Goal: Task Accomplishment & Management: Manage account settings

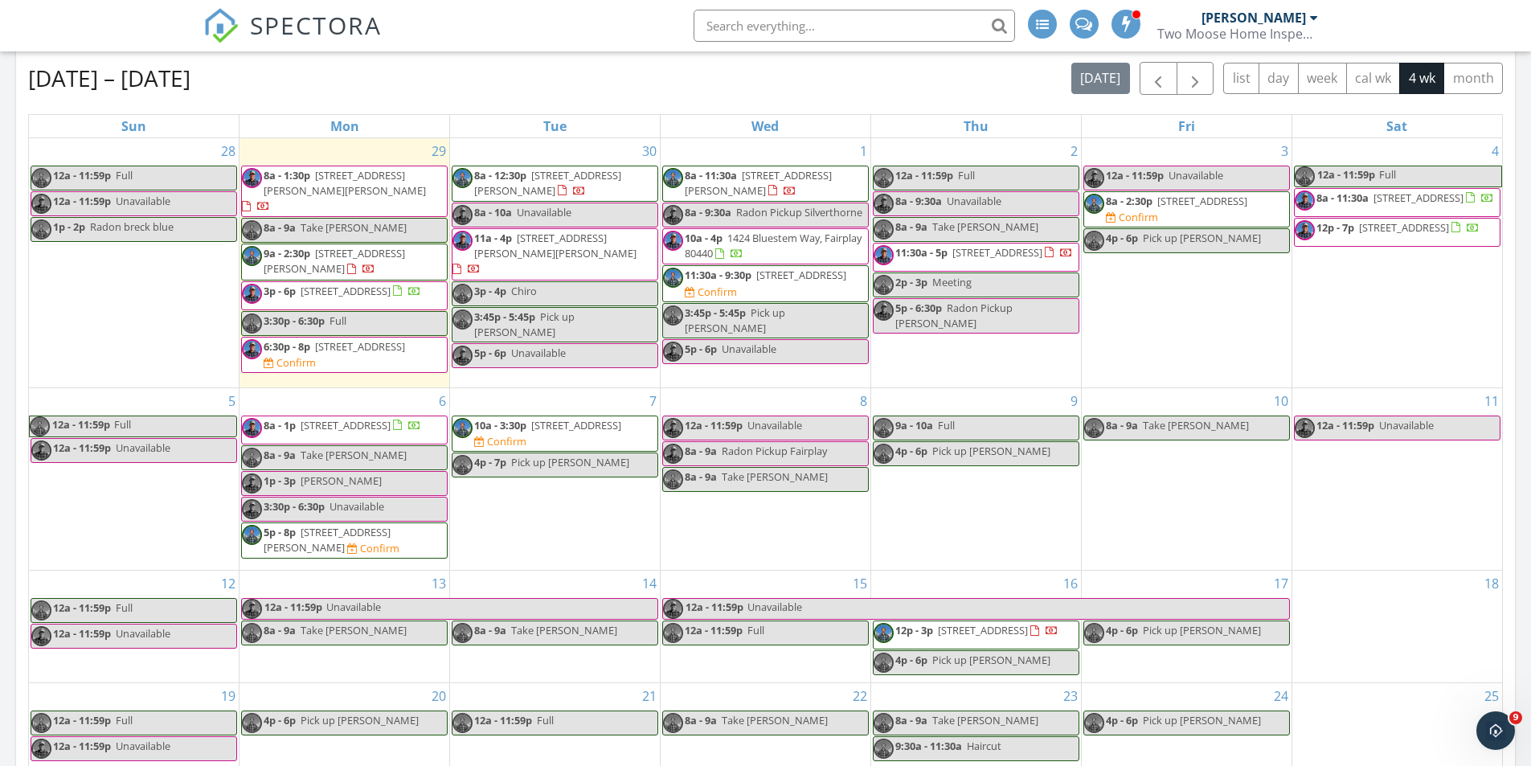
scroll to position [1327, 1556]
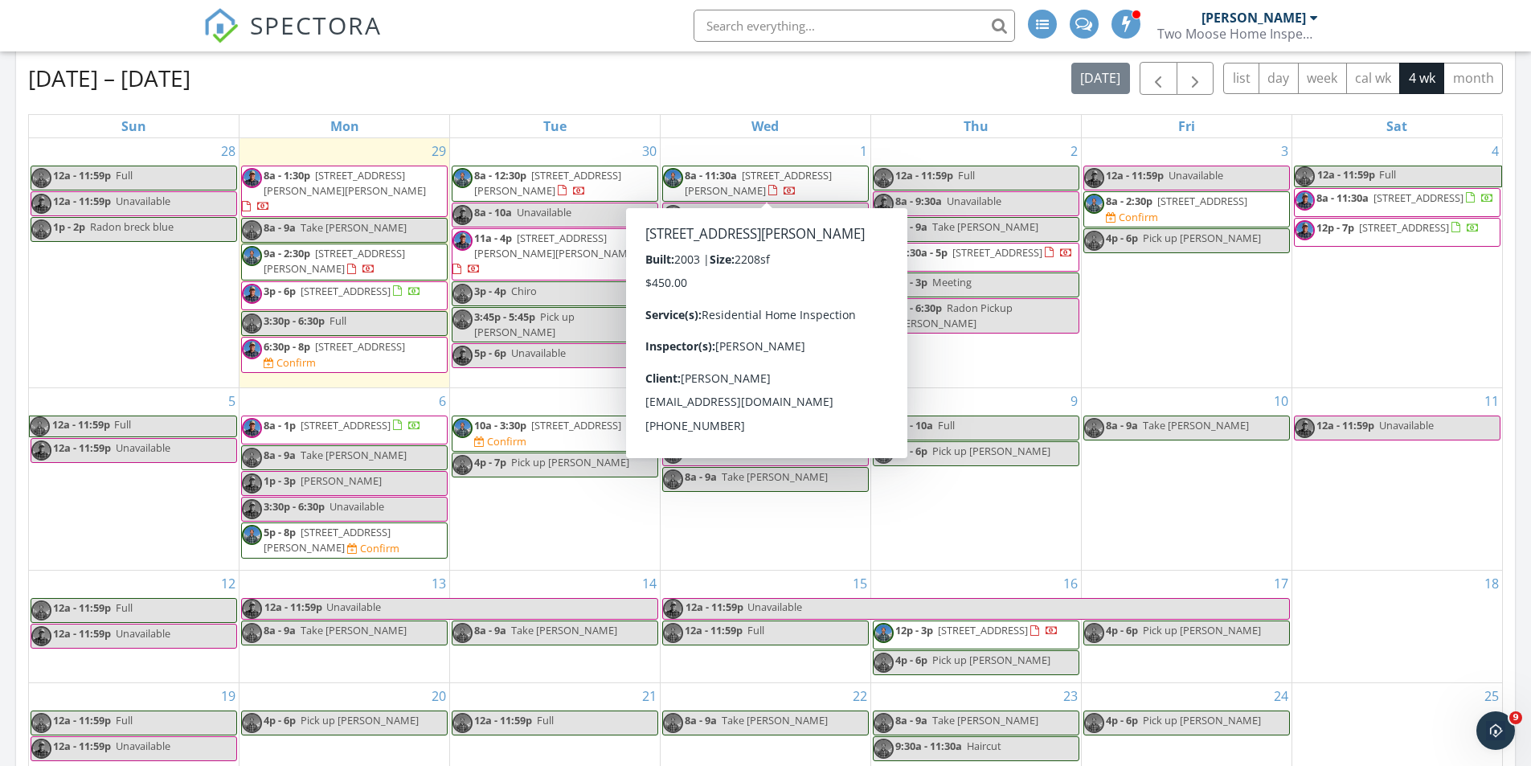
click at [259, 22] on span "SPECTORA" at bounding box center [316, 25] width 132 height 34
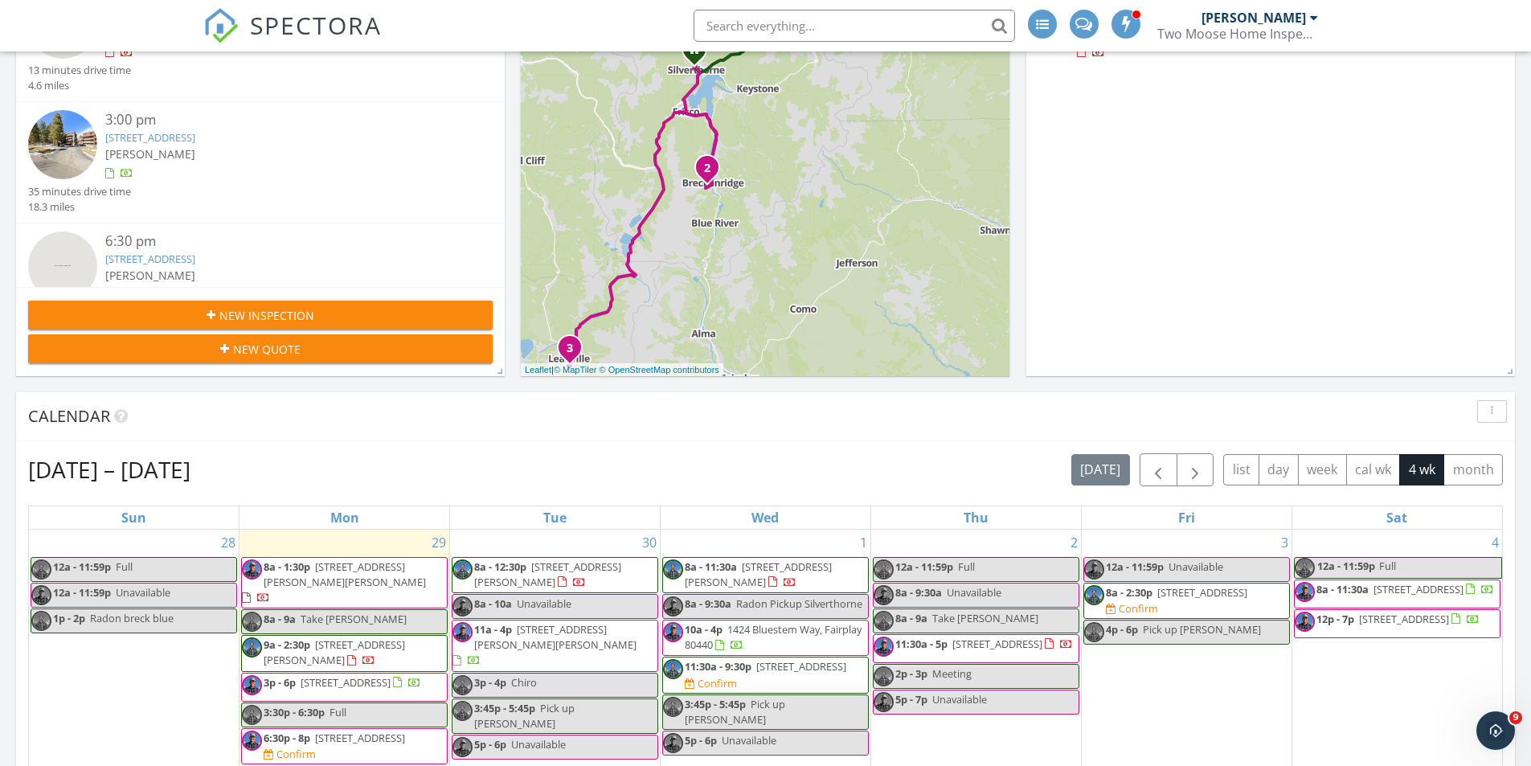
scroll to position [402, 0]
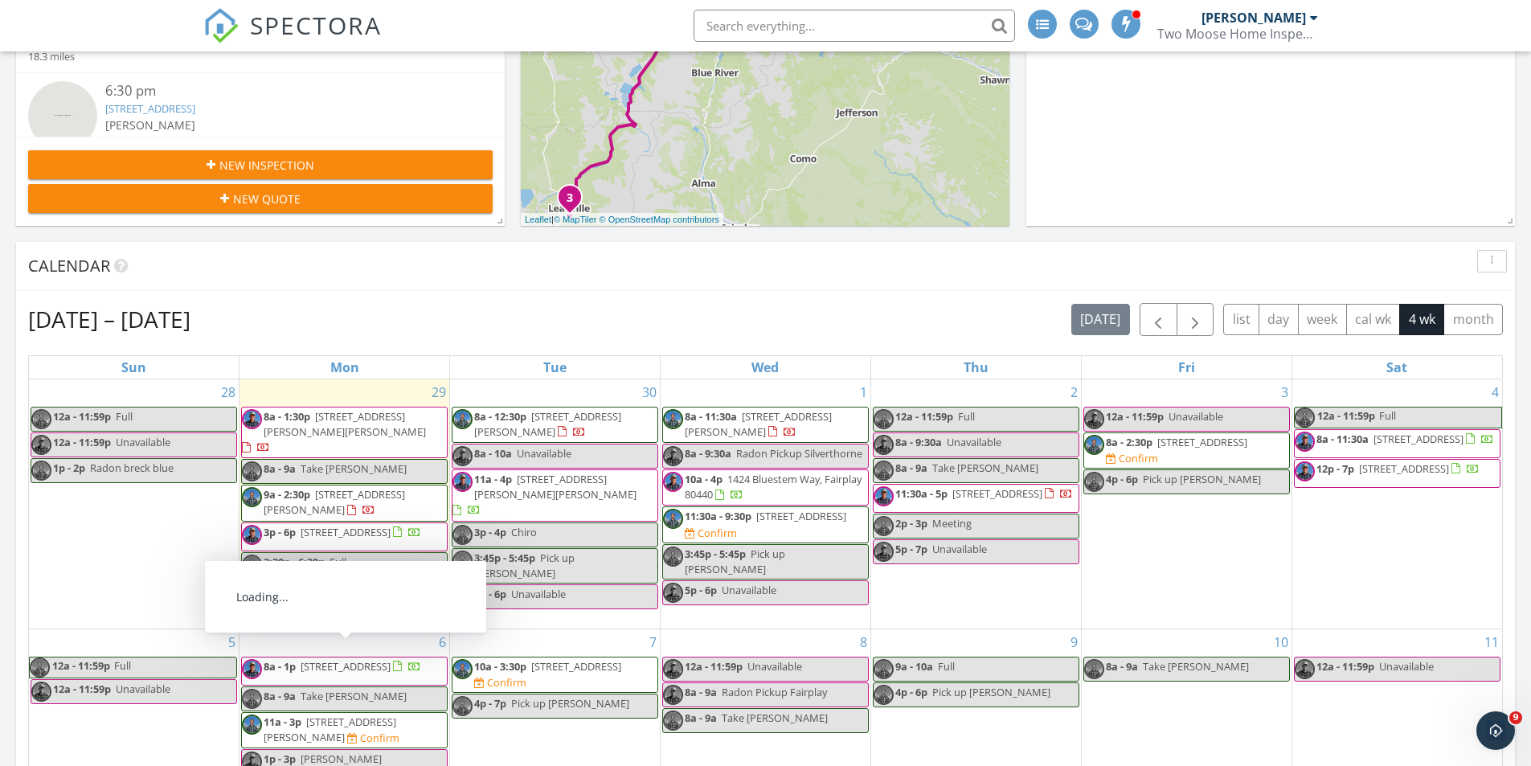
click at [316, 597] on div "Confirm" at bounding box center [295, 603] width 39 height 13
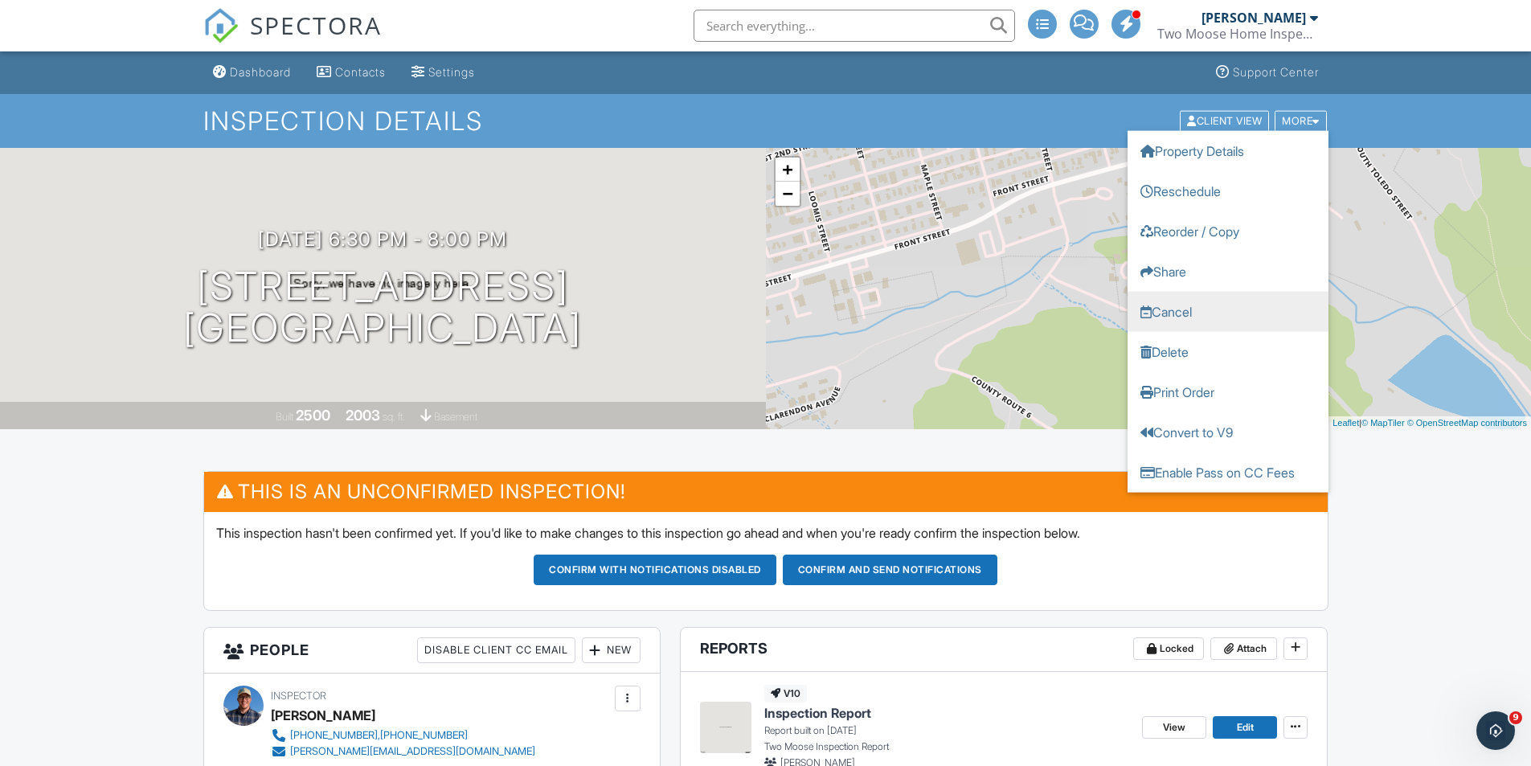
click at [1184, 305] on link "Cancel" at bounding box center [1228, 311] width 201 height 40
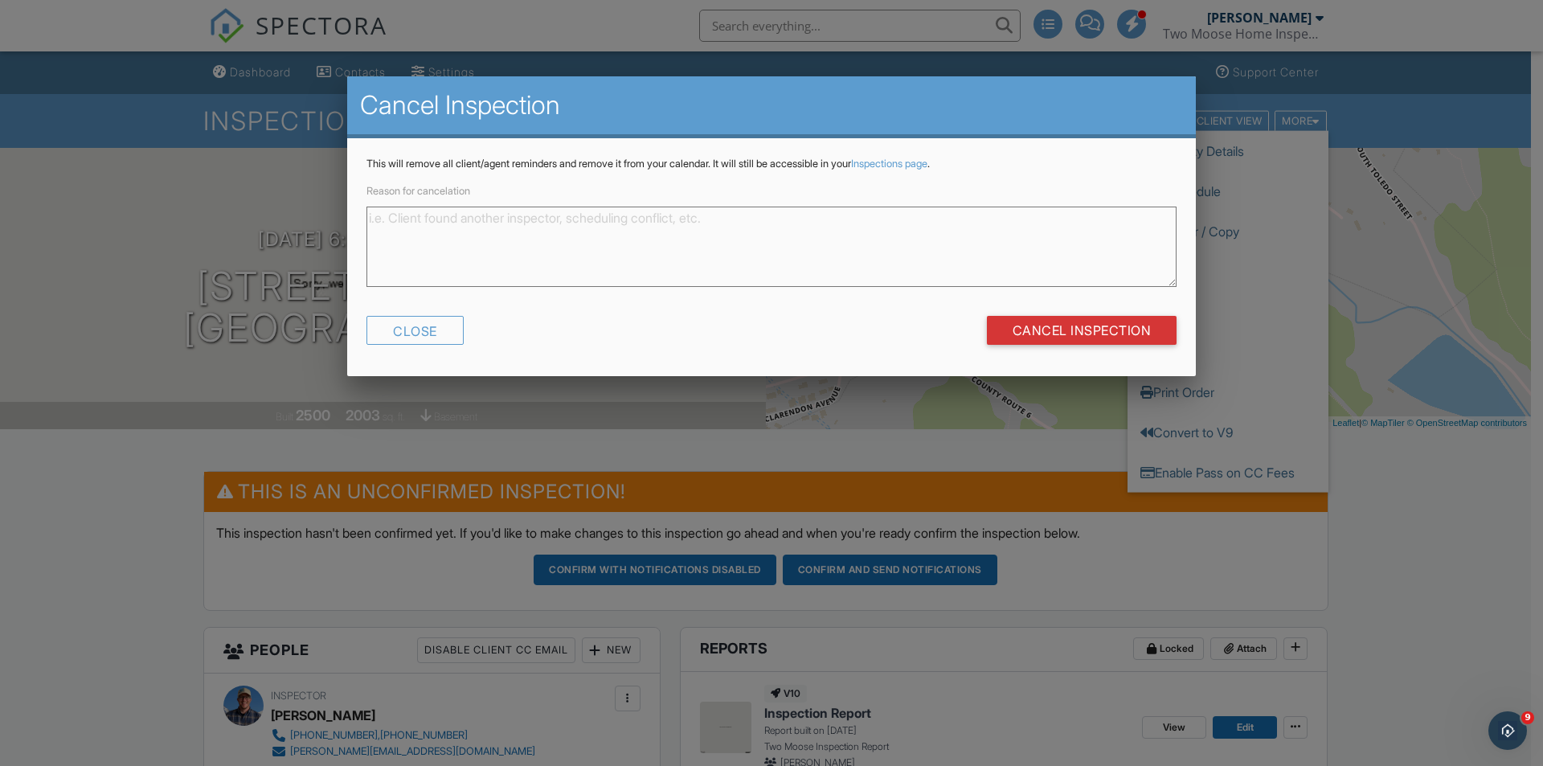
click at [733, 250] on textarea "Reason for cancelation" at bounding box center [771, 247] width 810 height 80
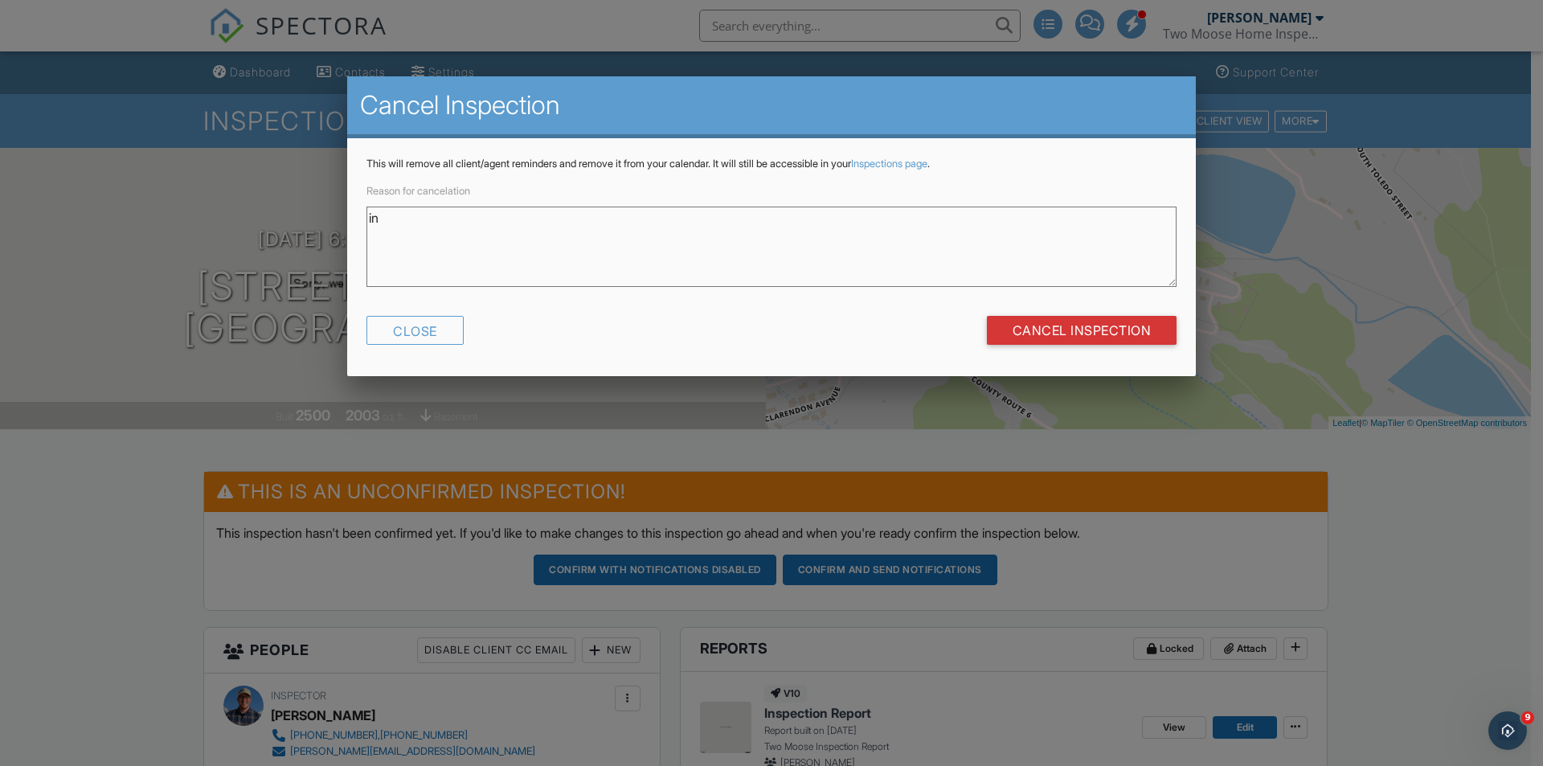
type textarea "i"
type textarea "Inspection not confirmed - start time too late in the day."
click at [1071, 334] on input "Cancel Inspection" at bounding box center [1082, 330] width 190 height 29
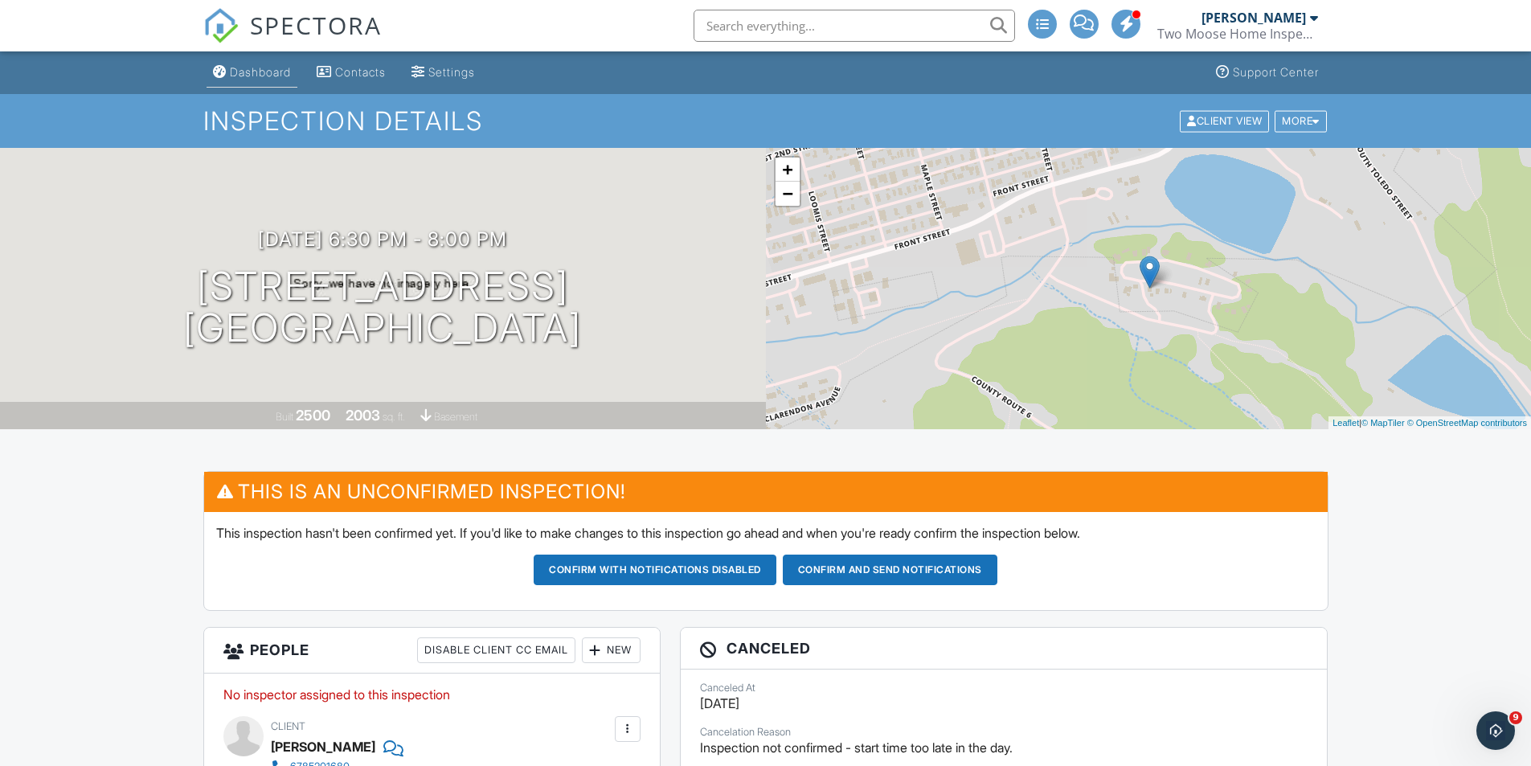
click at [244, 75] on div "Dashboard" at bounding box center [260, 72] width 61 height 14
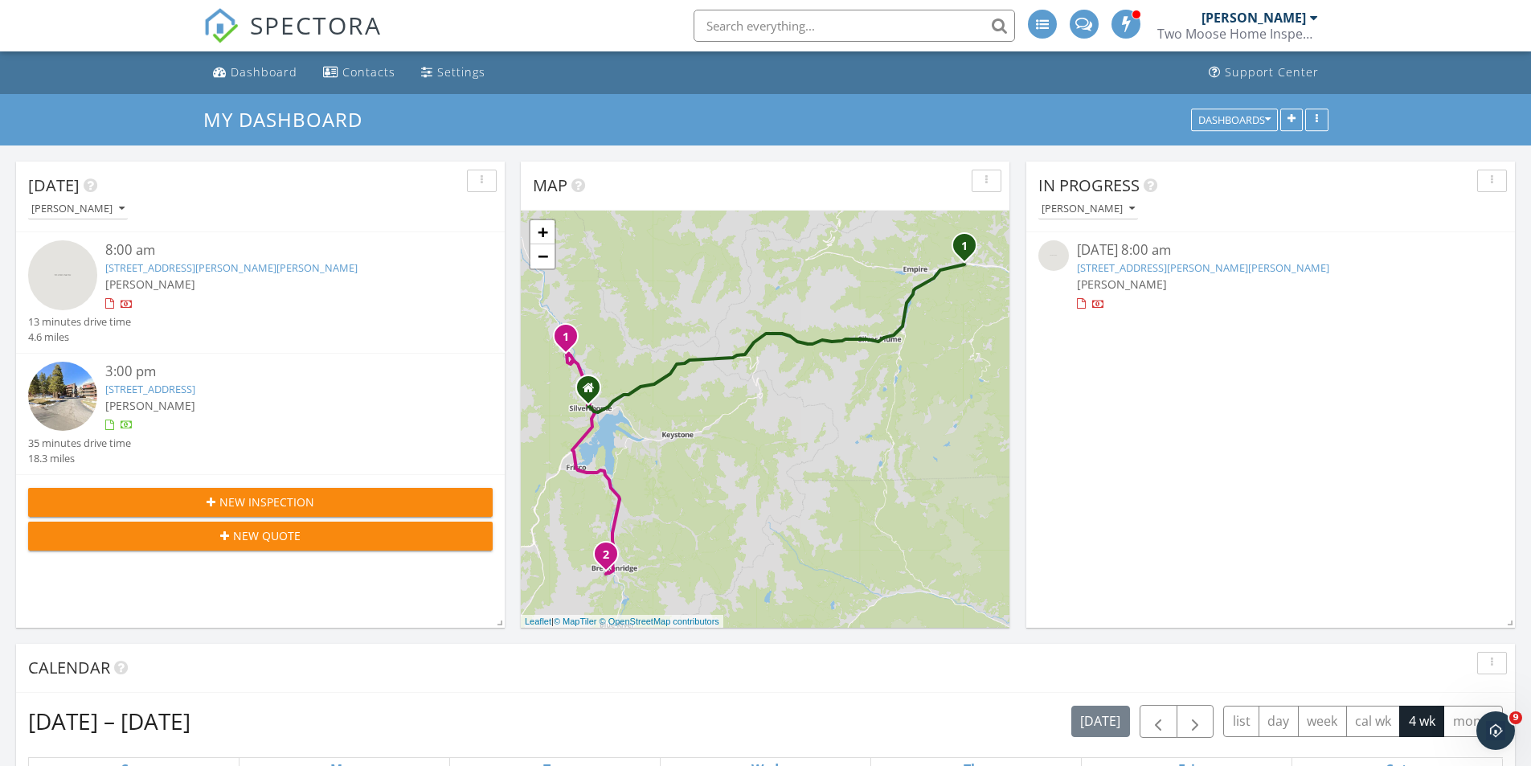
click at [180, 279] on span "[PERSON_NAME]" at bounding box center [150, 283] width 90 height 15
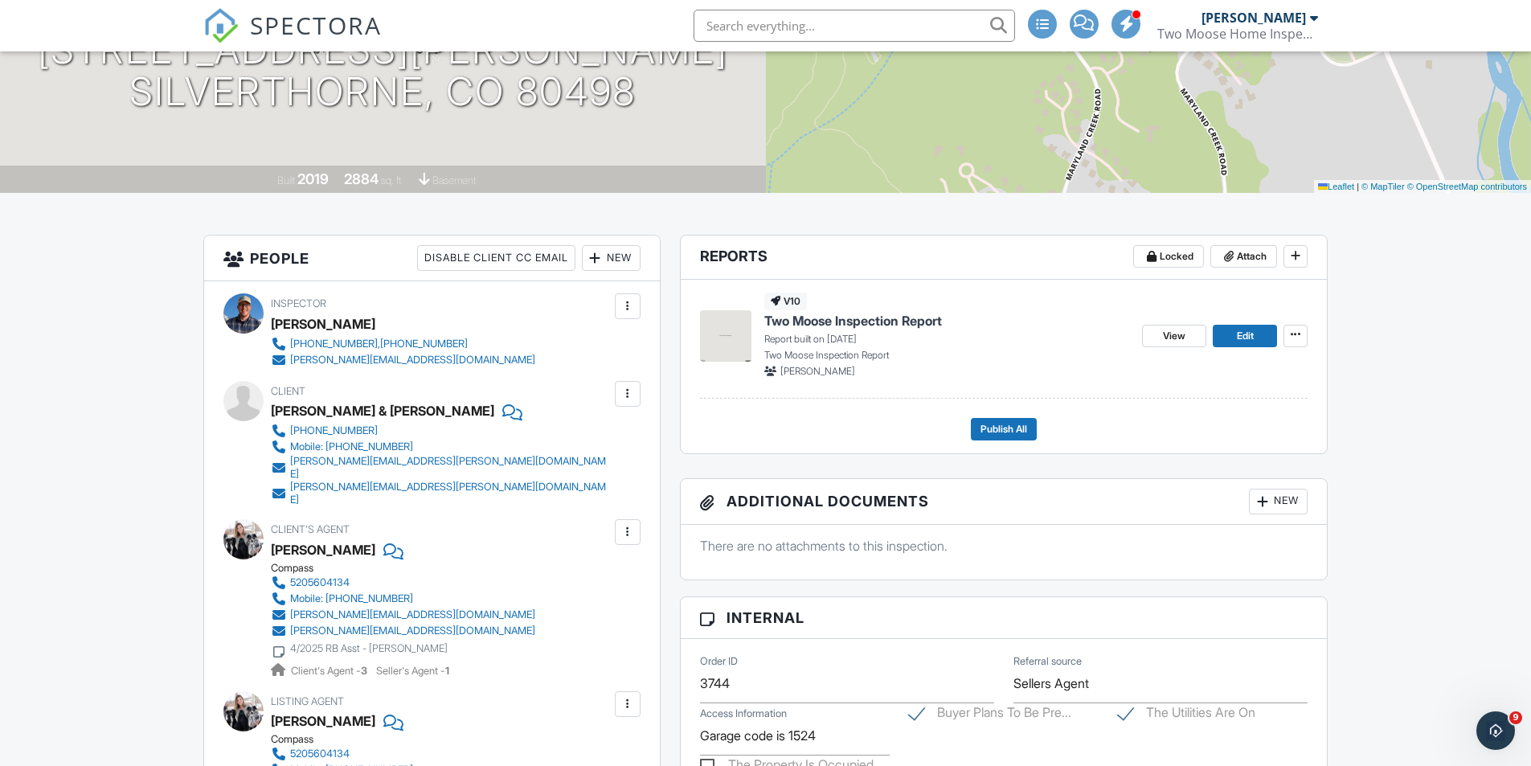
scroll to position [161, 0]
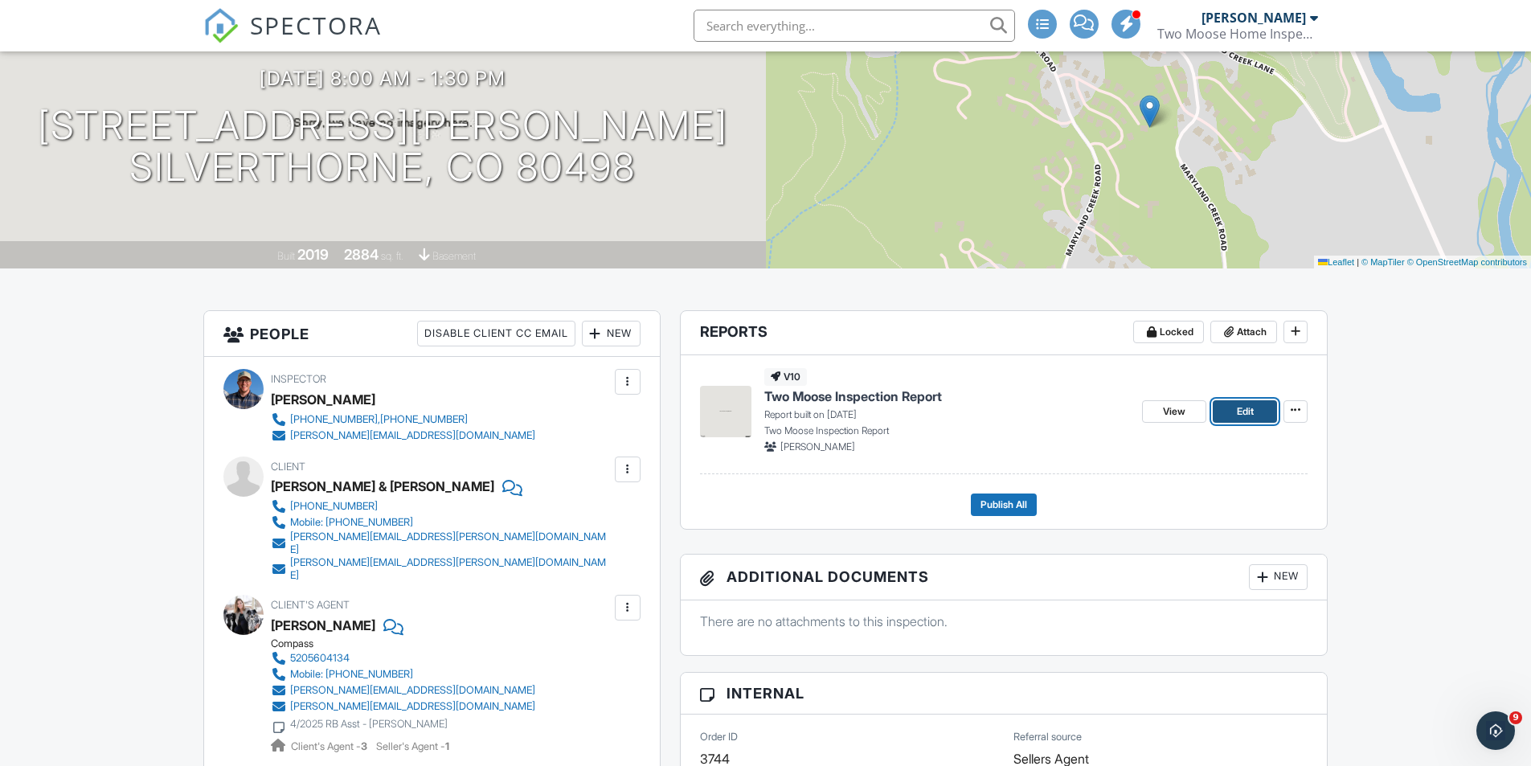
click at [1243, 416] on span "Edit" at bounding box center [1245, 411] width 17 height 16
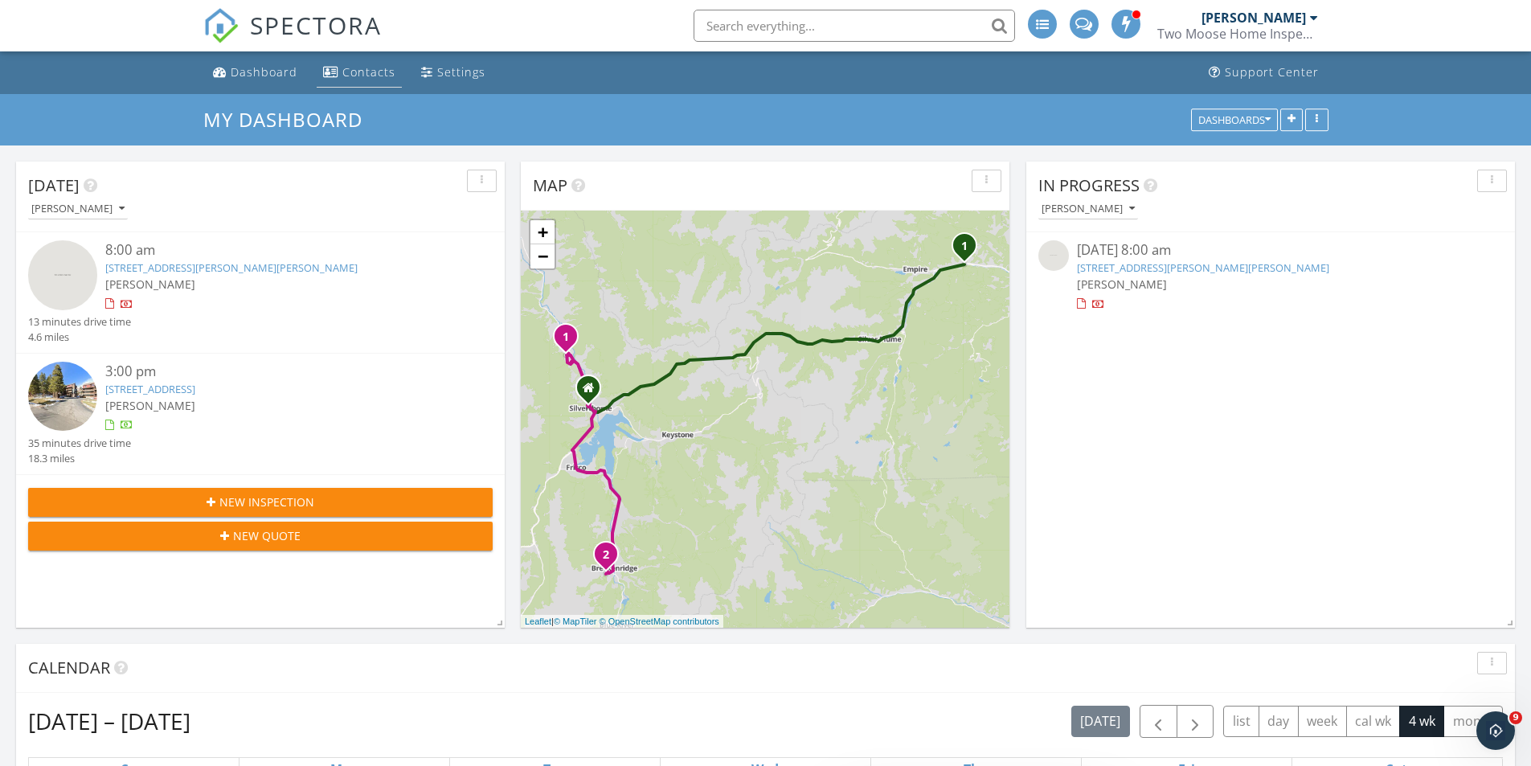
click at [391, 94] on div "My Dashboard Dashboards" at bounding box center [765, 119] width 1531 height 51
click at [272, 75] on div "Dashboard" at bounding box center [264, 71] width 67 height 15
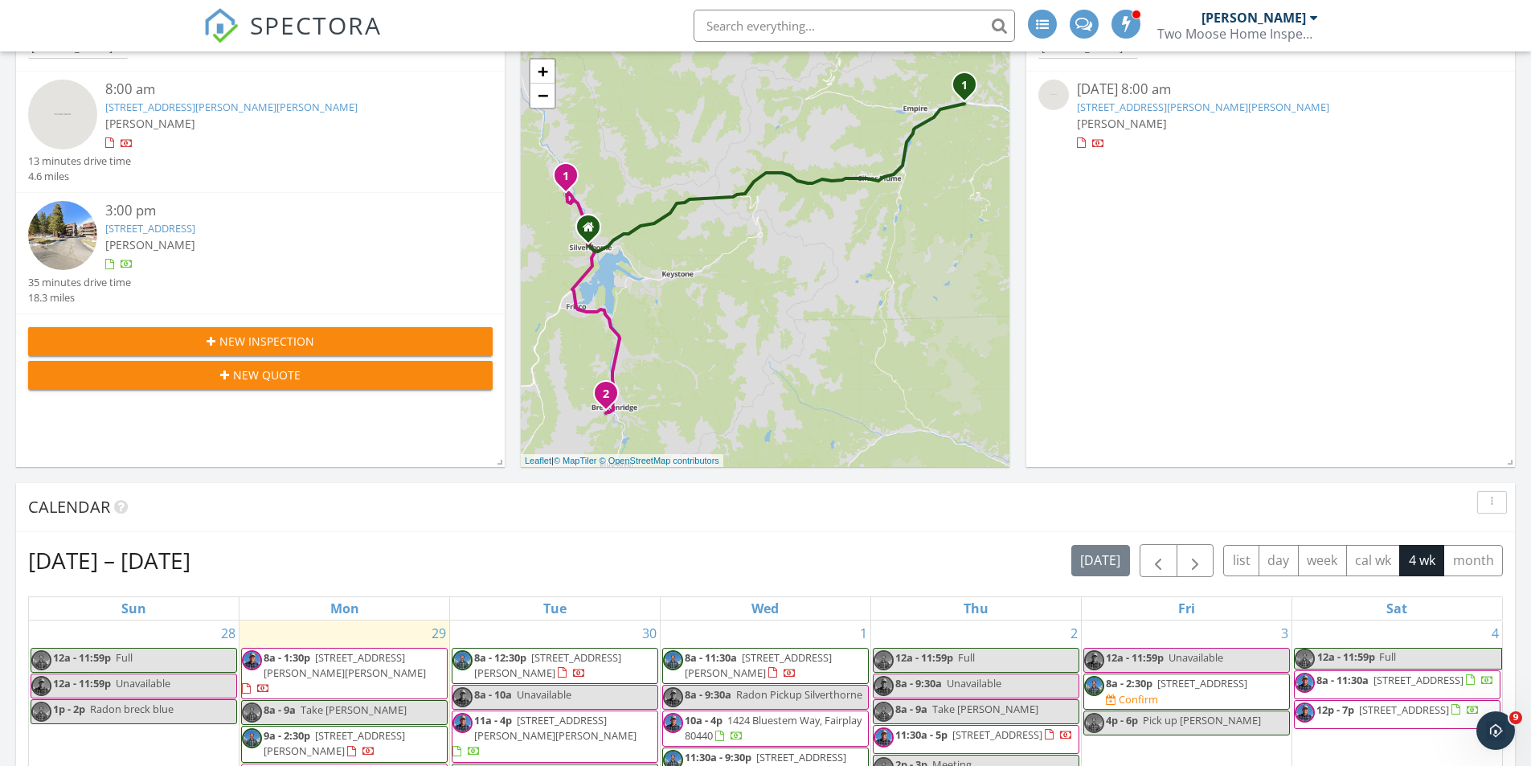
scroll to position [80, 0]
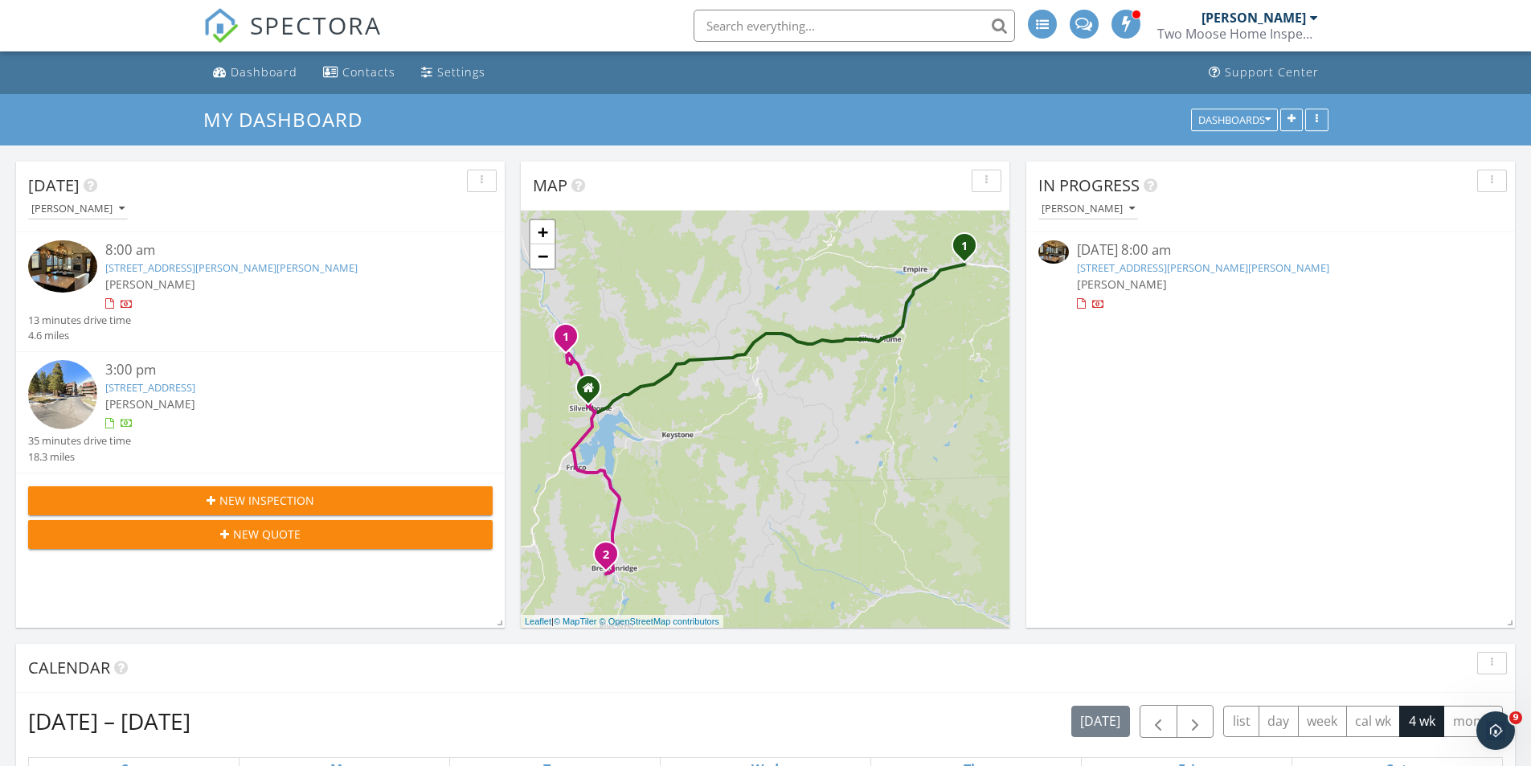
click at [174, 265] on link "[STREET_ADDRESS][PERSON_NAME][PERSON_NAME]" at bounding box center [231, 267] width 252 height 14
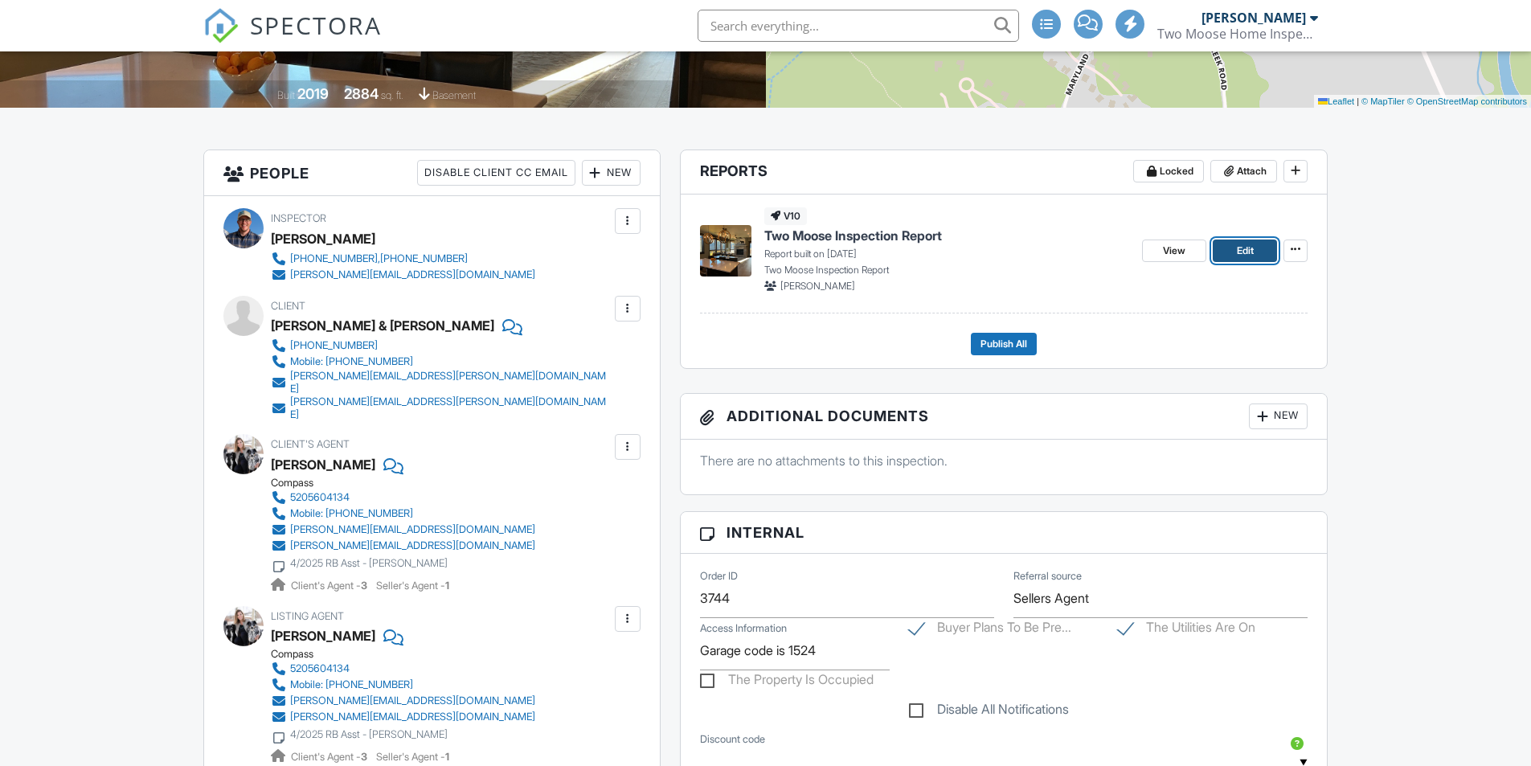
click at [1249, 256] on span "Edit" at bounding box center [1245, 251] width 17 height 16
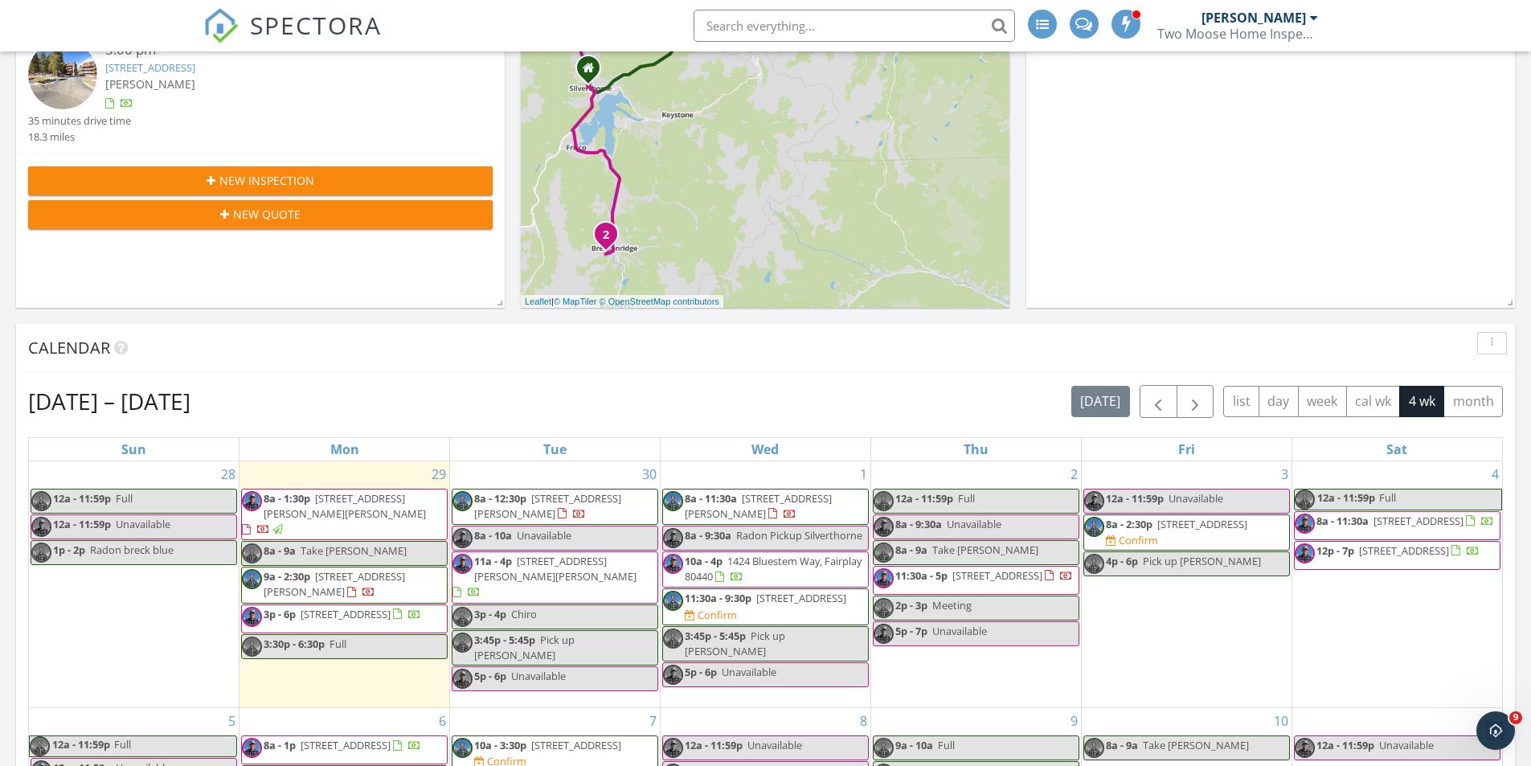
scroll to position [321, 0]
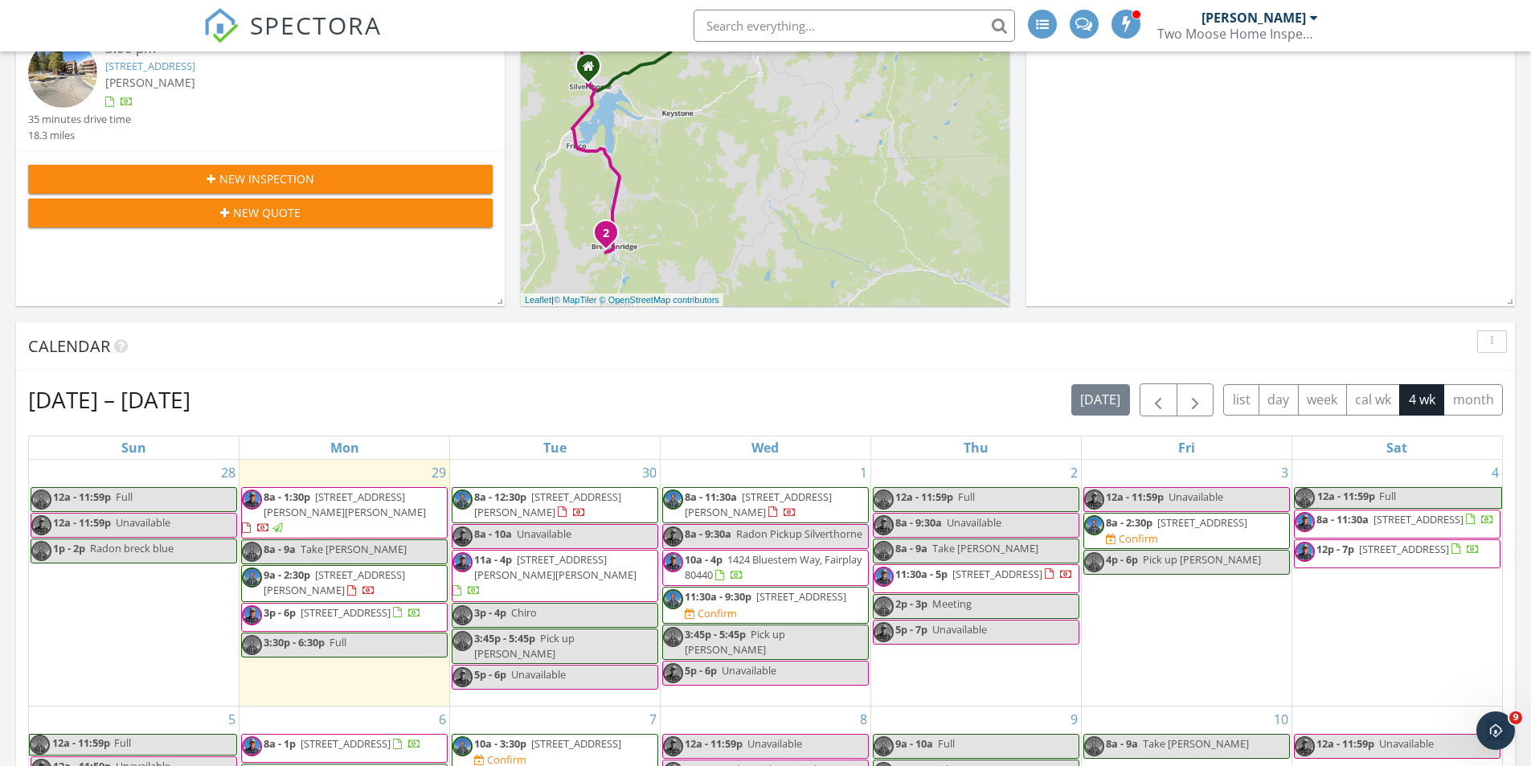
click at [361, 317] on div "[DATE] [PERSON_NAME] 8:00 am [STREET_ADDRESS][PERSON_NAME][PERSON_NAME] [PERSON…" at bounding box center [765, 475] width 1531 height 1302
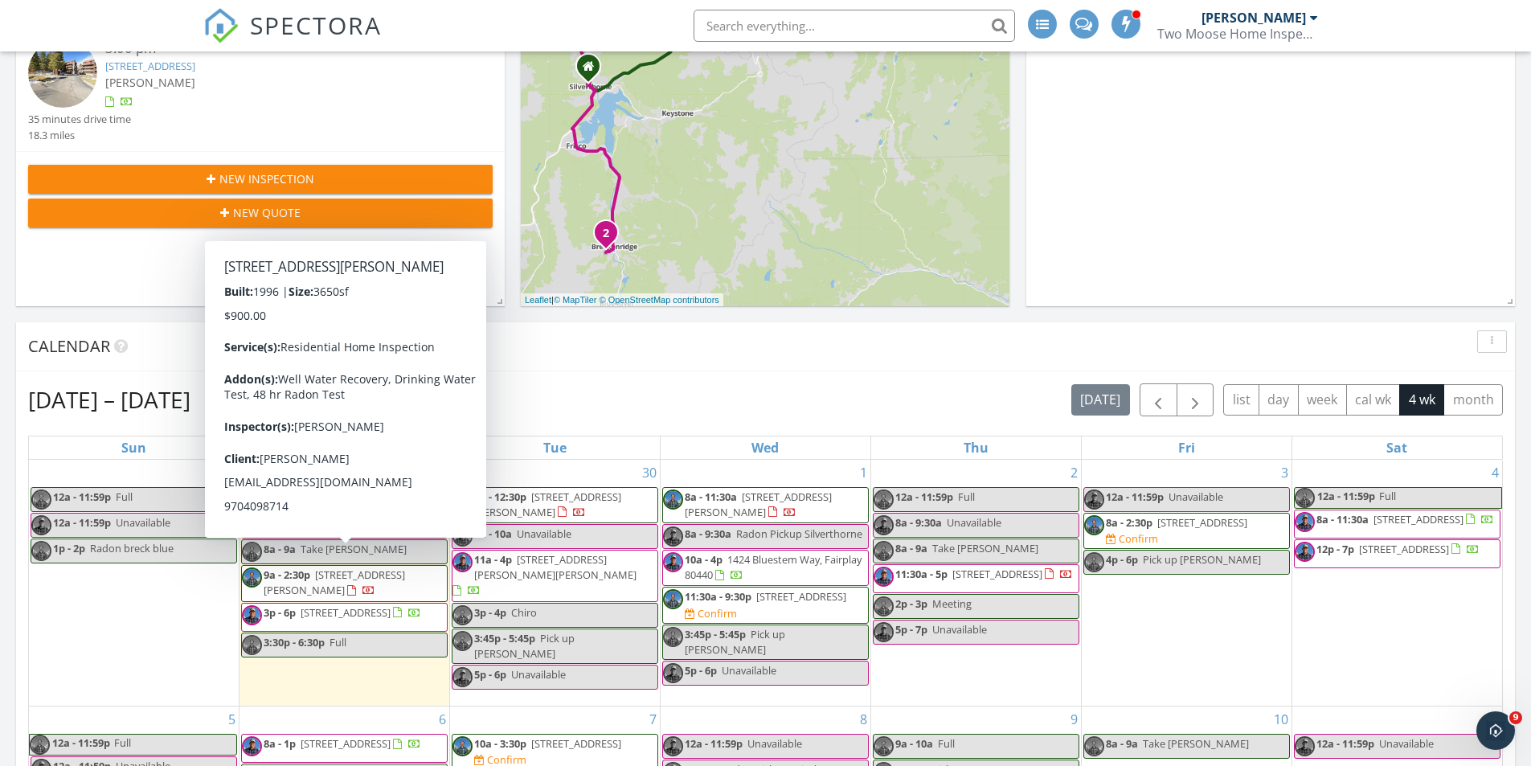
click at [544, 381] on div "Sep 28 – Oct 25, 2025 today list day week cal wk 4 wk month Sun Mon Tue Wed Thu…" at bounding box center [765, 736] width 1499 height 731
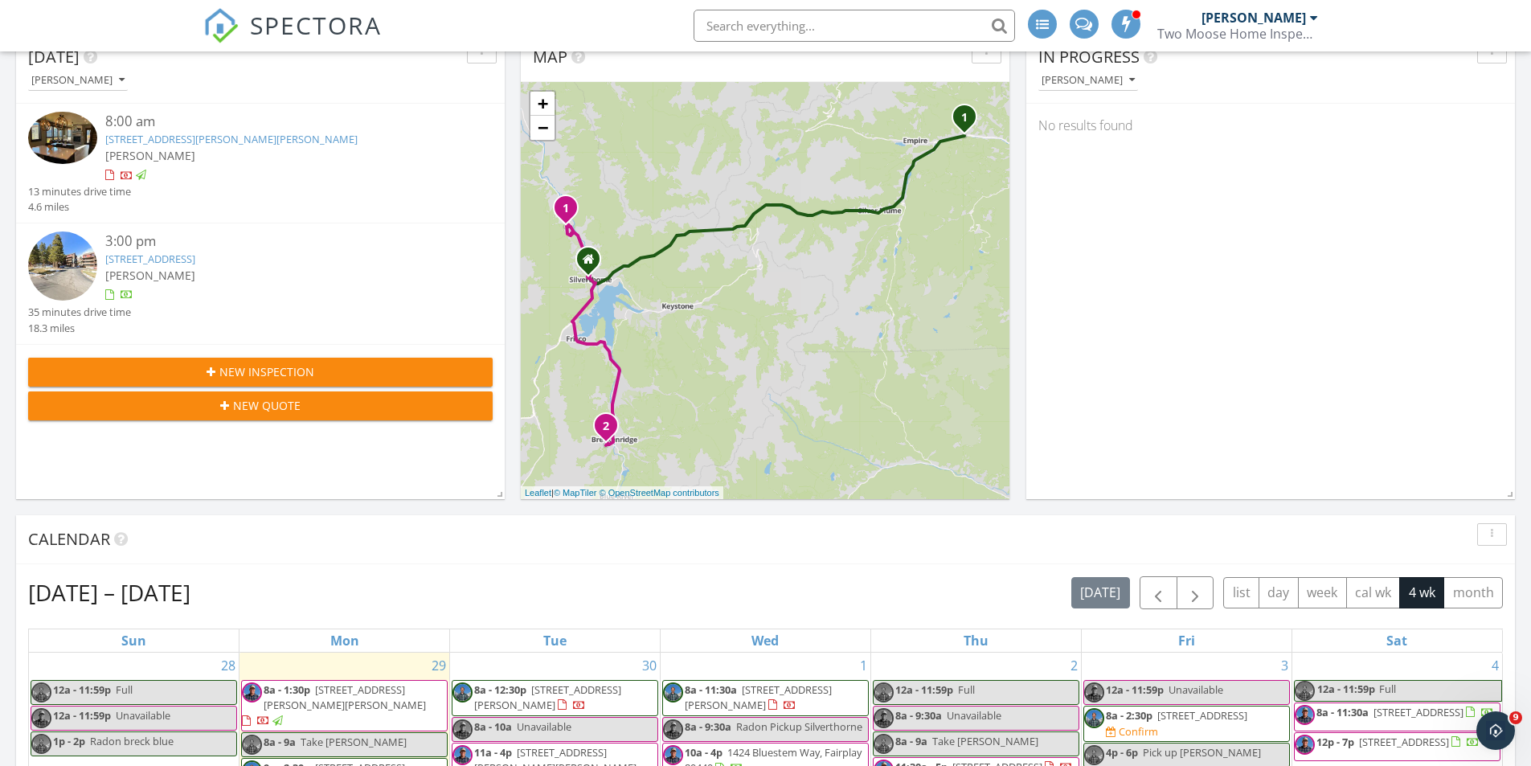
scroll to position [0, 0]
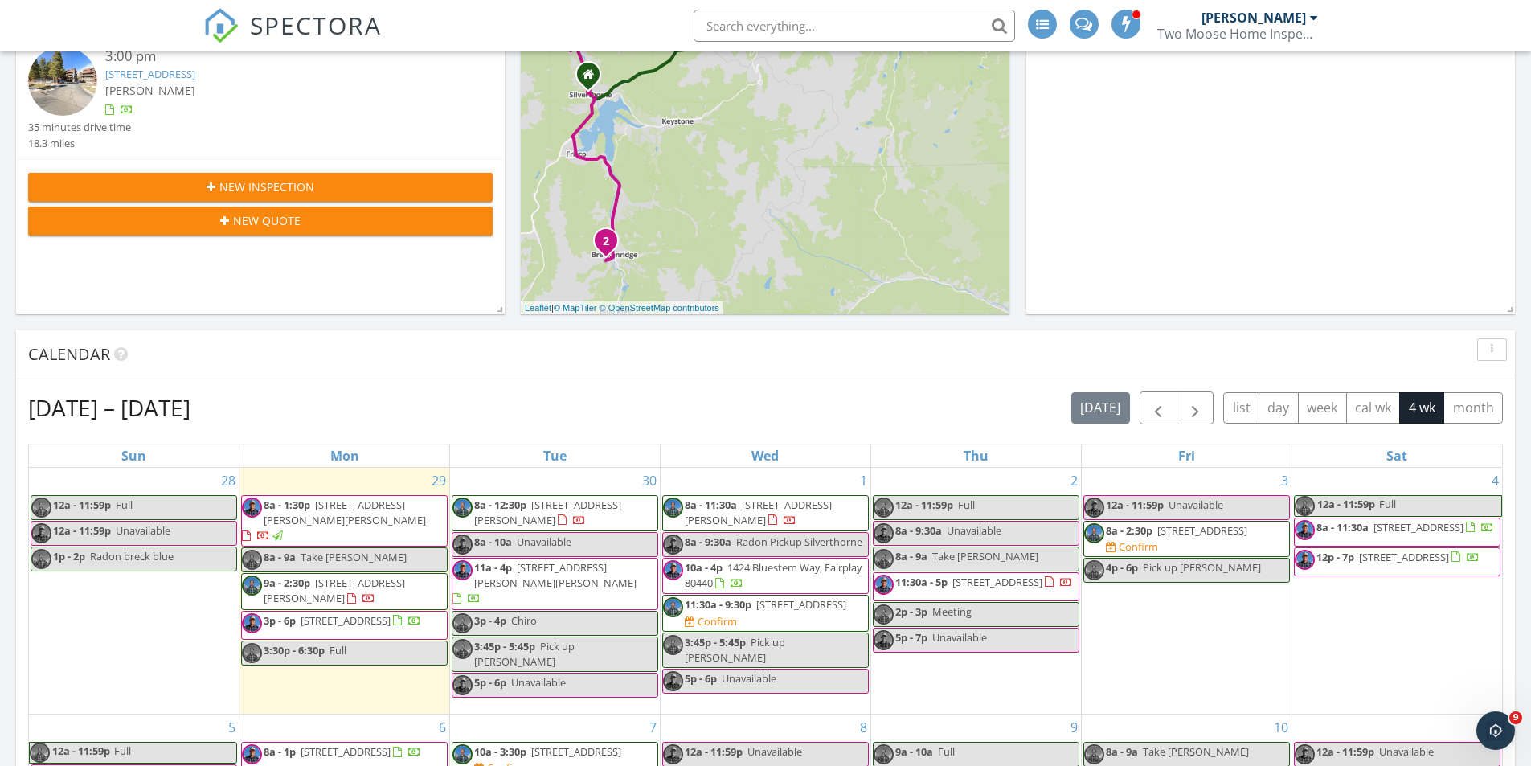
scroll to position [321, 0]
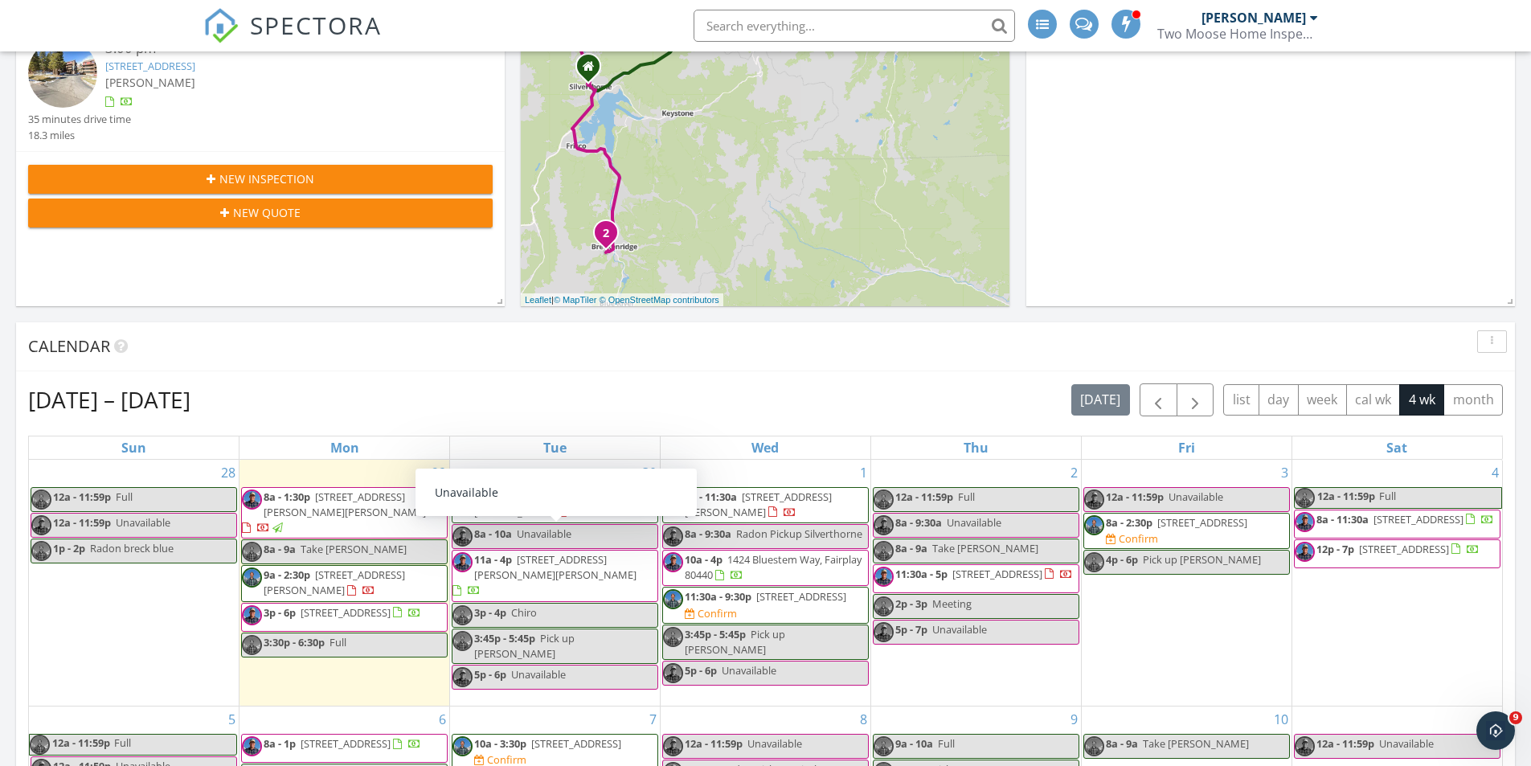
click at [352, 605] on span "[STREET_ADDRESS]" at bounding box center [346, 612] width 90 height 14
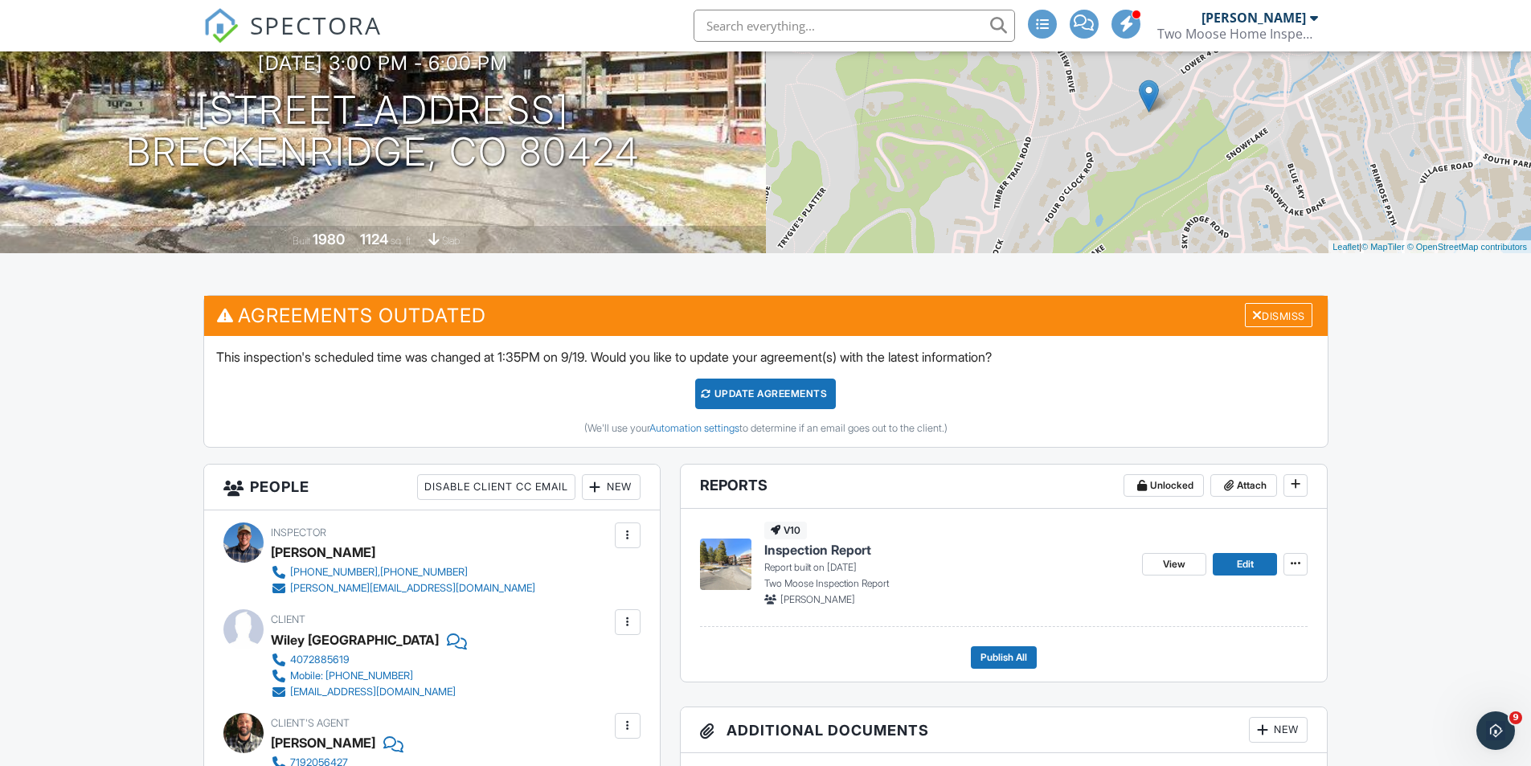
scroll to position [321, 0]
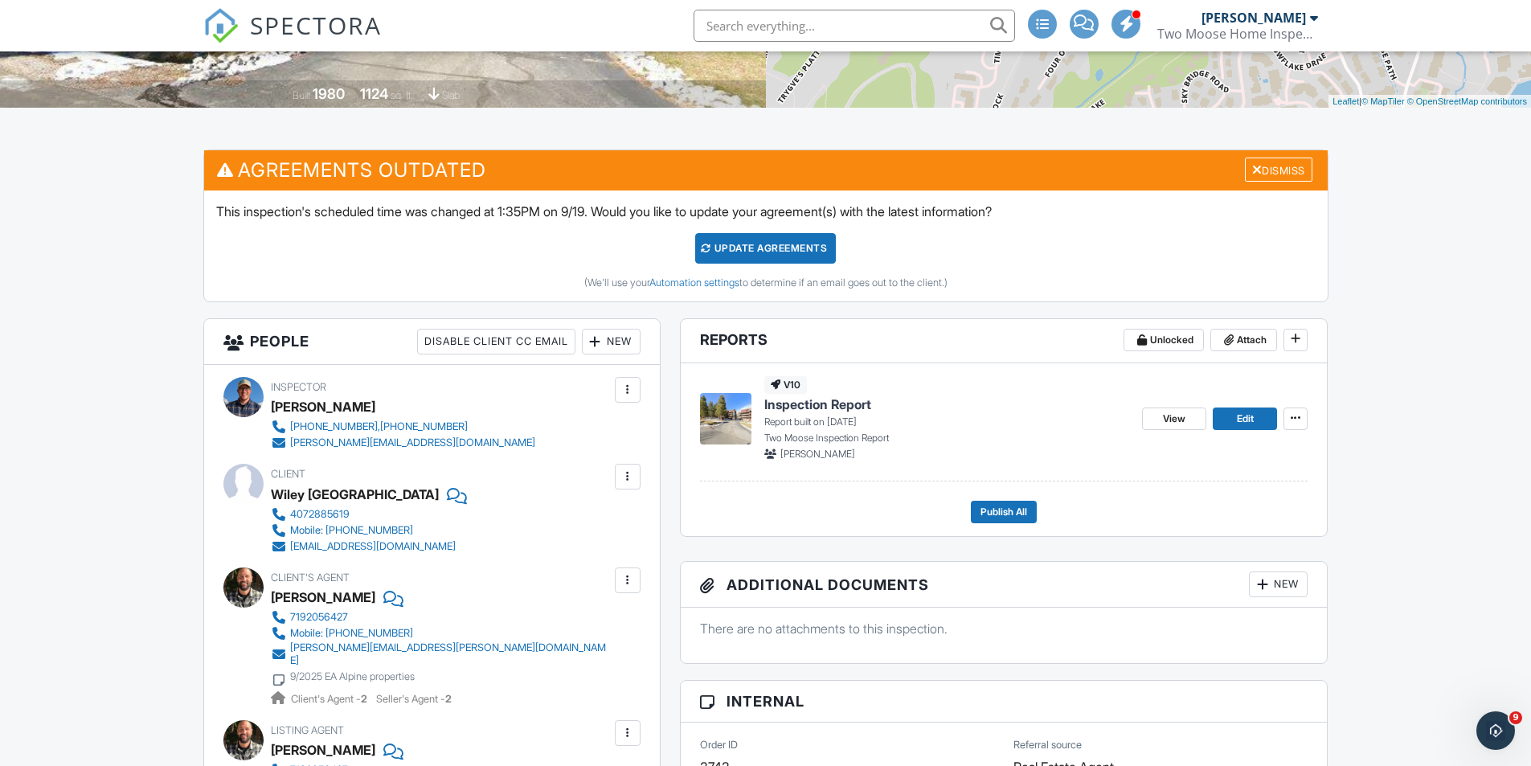
click at [751, 248] on div "Update Agreements" at bounding box center [765, 248] width 141 height 31
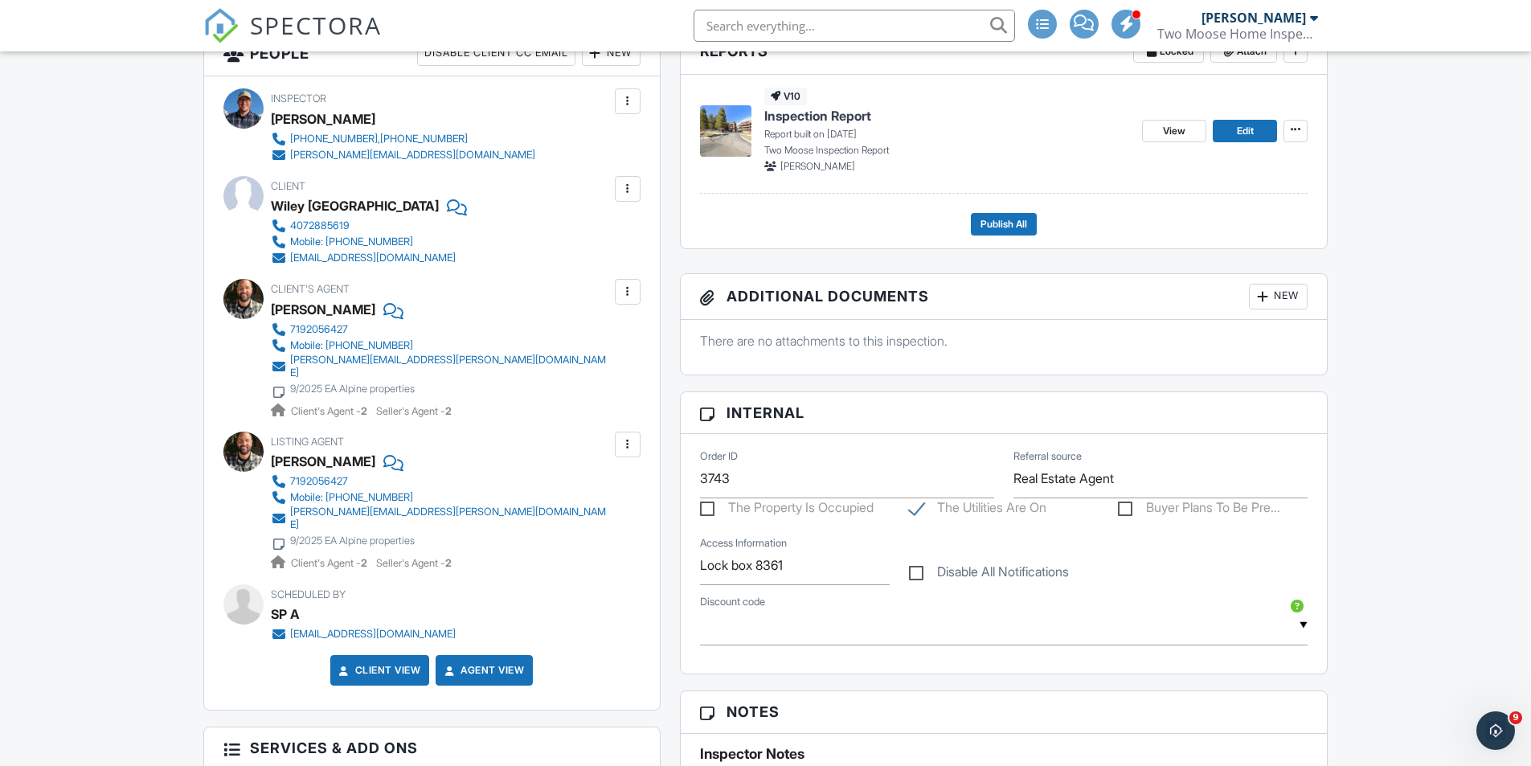
scroll to position [563, 0]
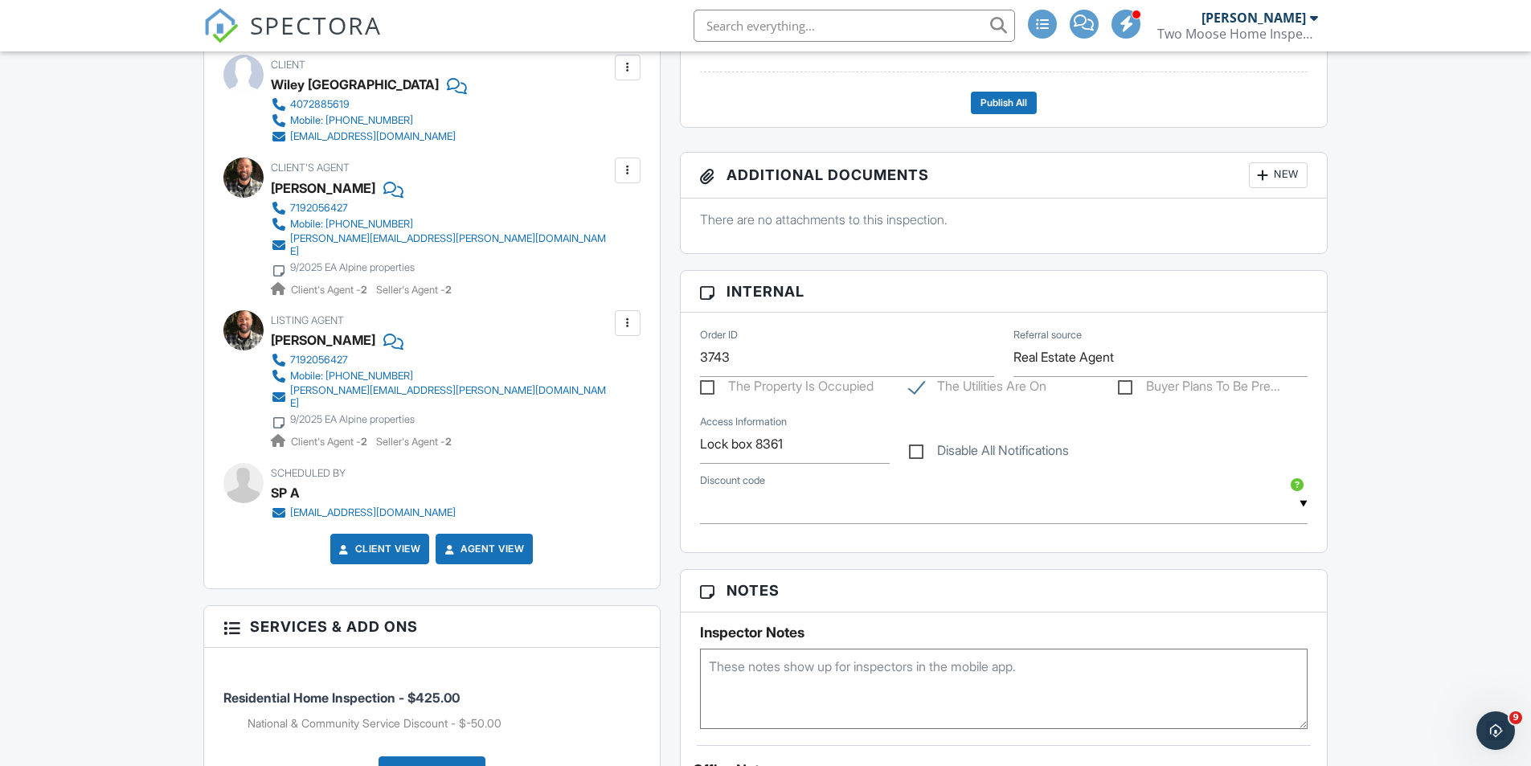
click at [305, 41] on span "SPECTORA" at bounding box center [316, 25] width 132 height 34
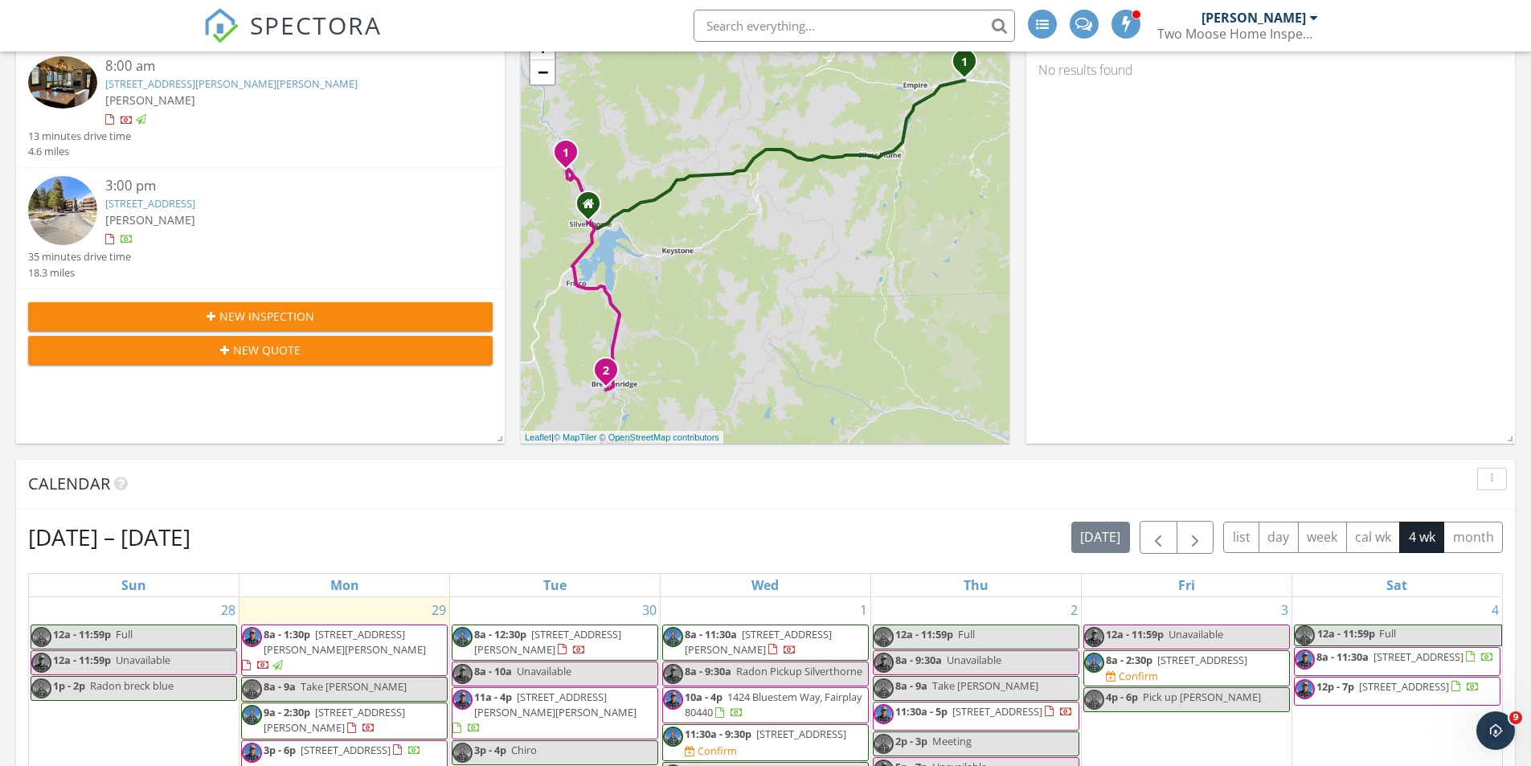
scroll to position [321, 0]
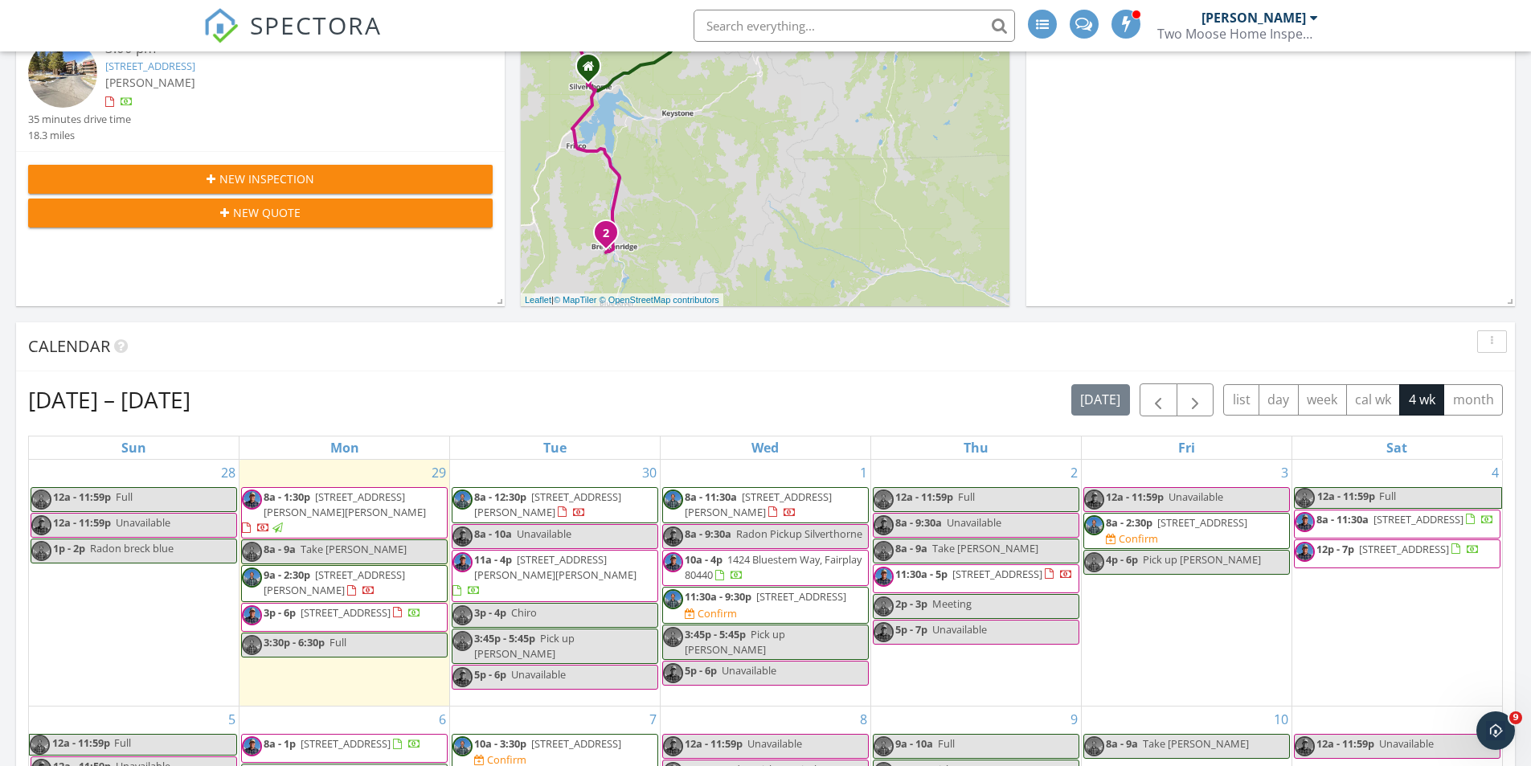
click at [551, 571] on span "11a - 4p 113 Cooper Dr, Dillon 80435" at bounding box center [554, 575] width 205 height 47
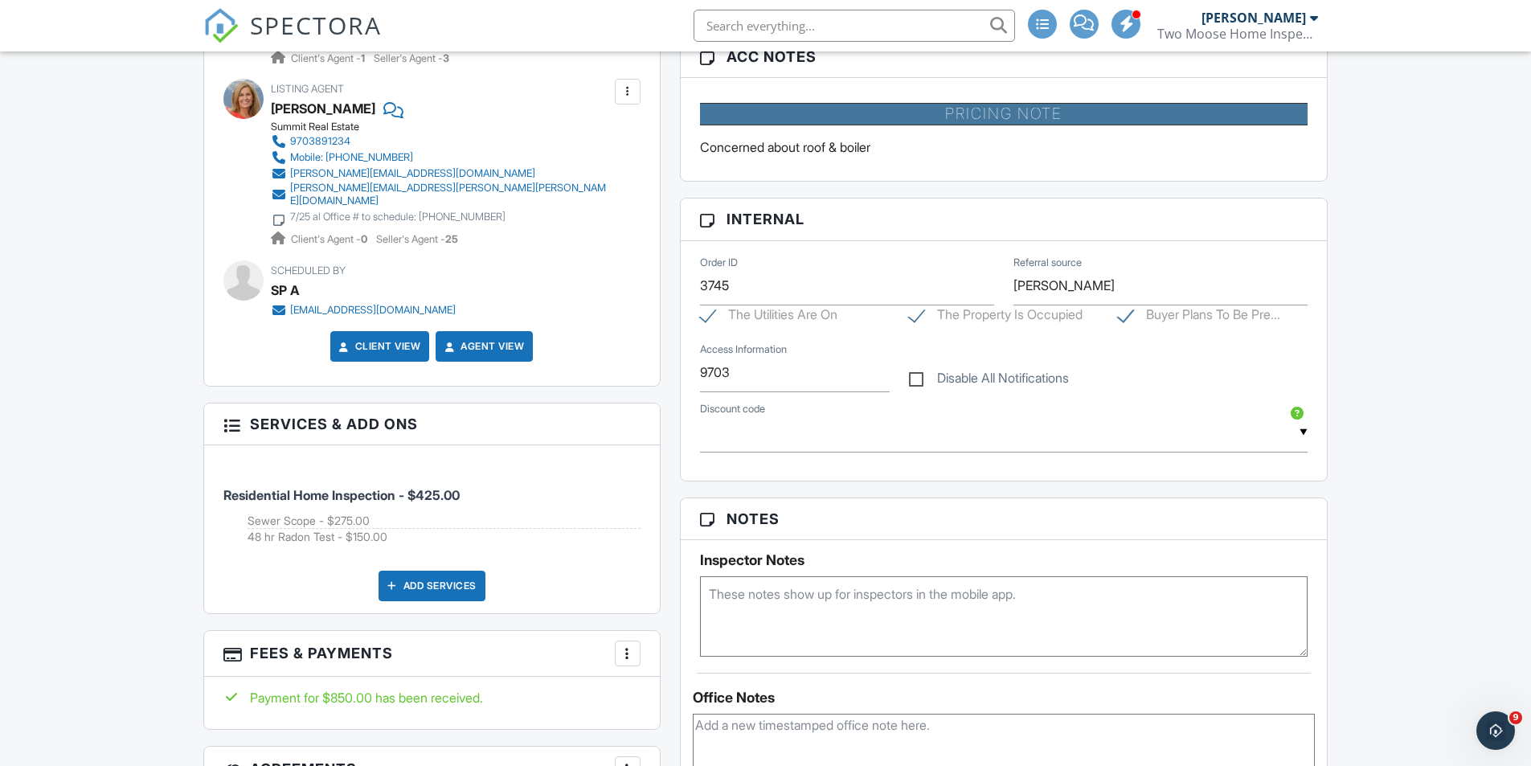
scroll to position [804, 0]
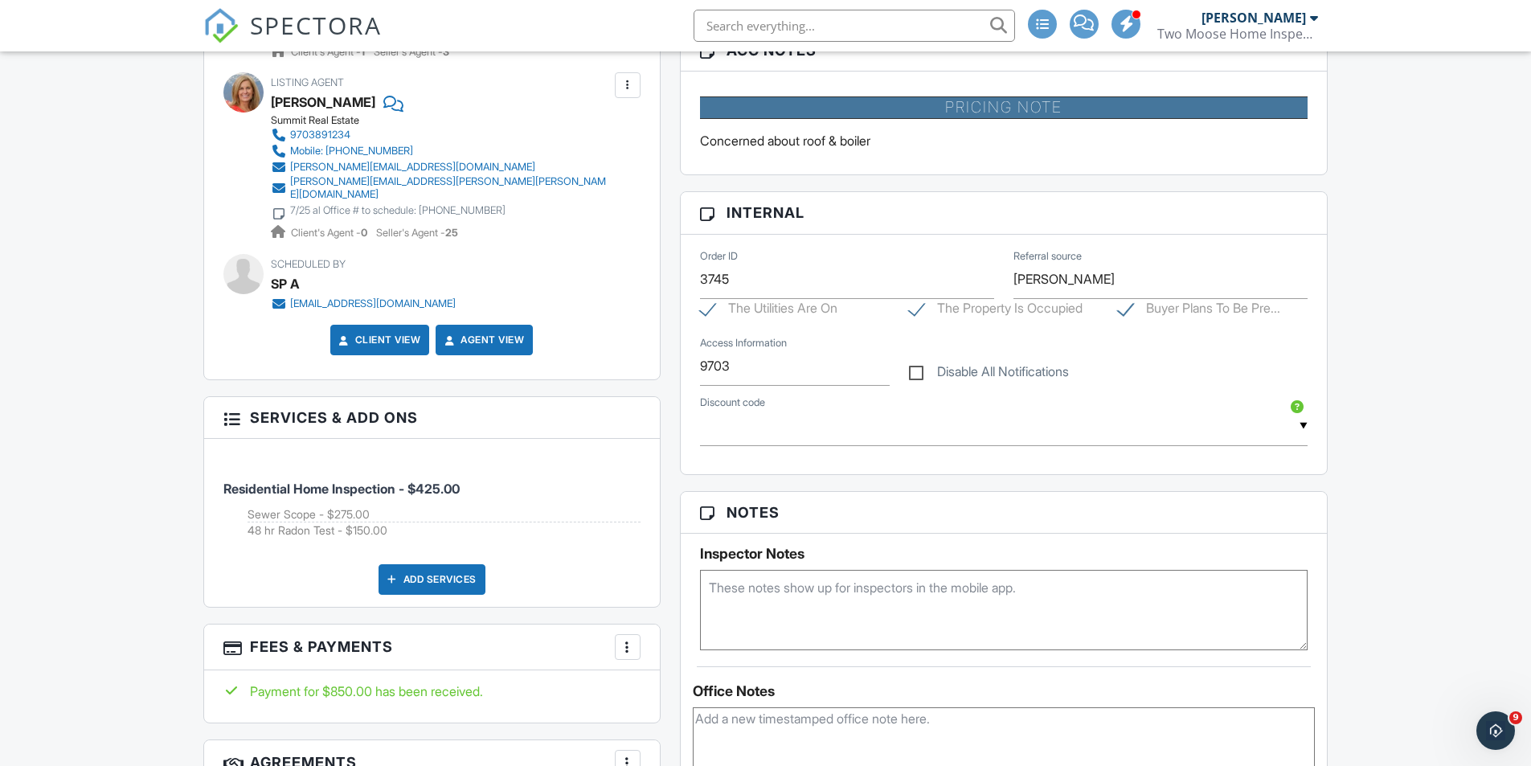
click at [670, 454] on div "Reports Unlocked Attach New Inspection Report Two Moose Inspection Report Edit …" at bounding box center [1004, 500] width 668 height 1666
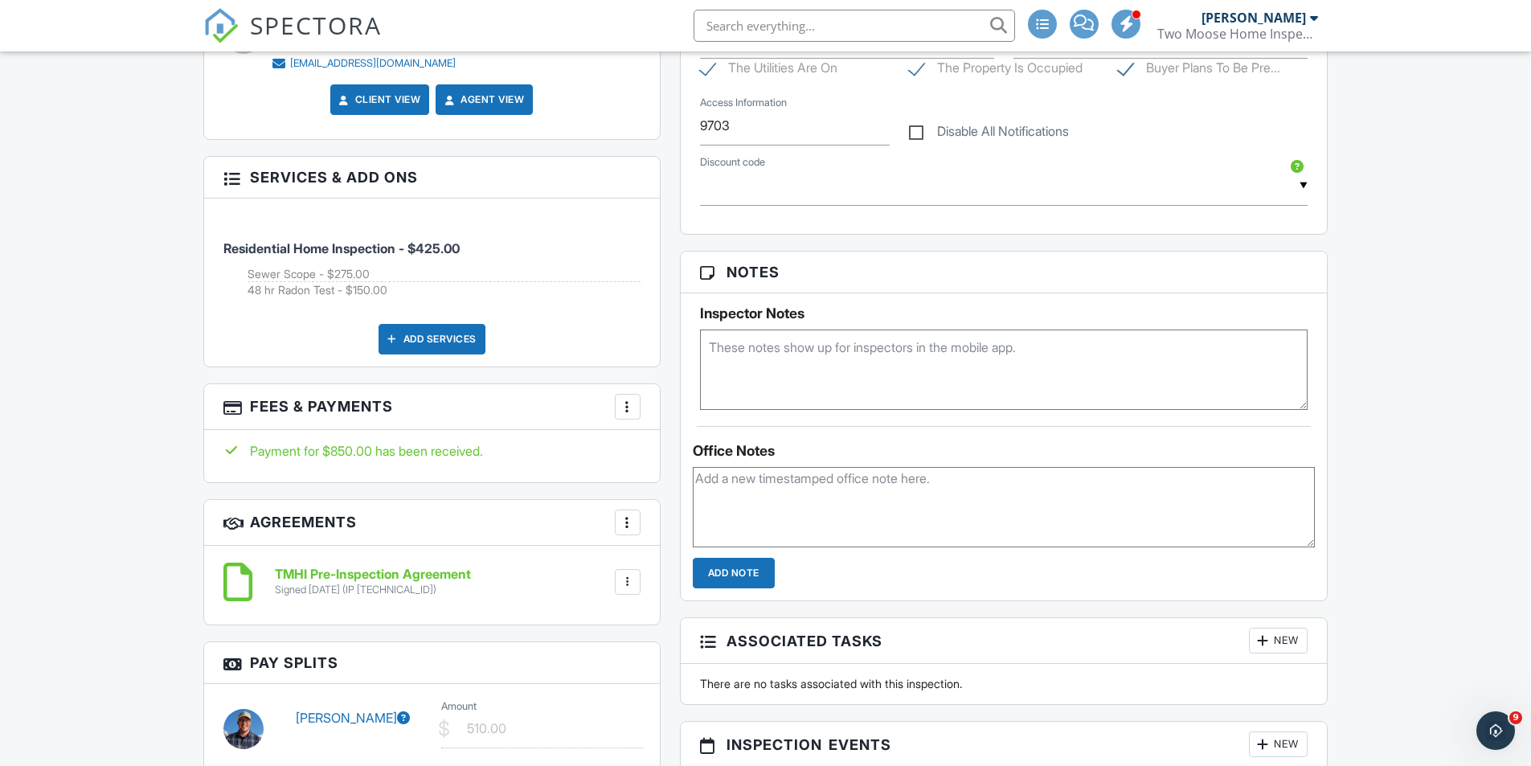
scroll to position [1045, 0]
click at [670, 465] on div "Reports Unlocked Attach New Inspection Report Two Moose Inspection Report Edit …" at bounding box center [1004, 259] width 668 height 1666
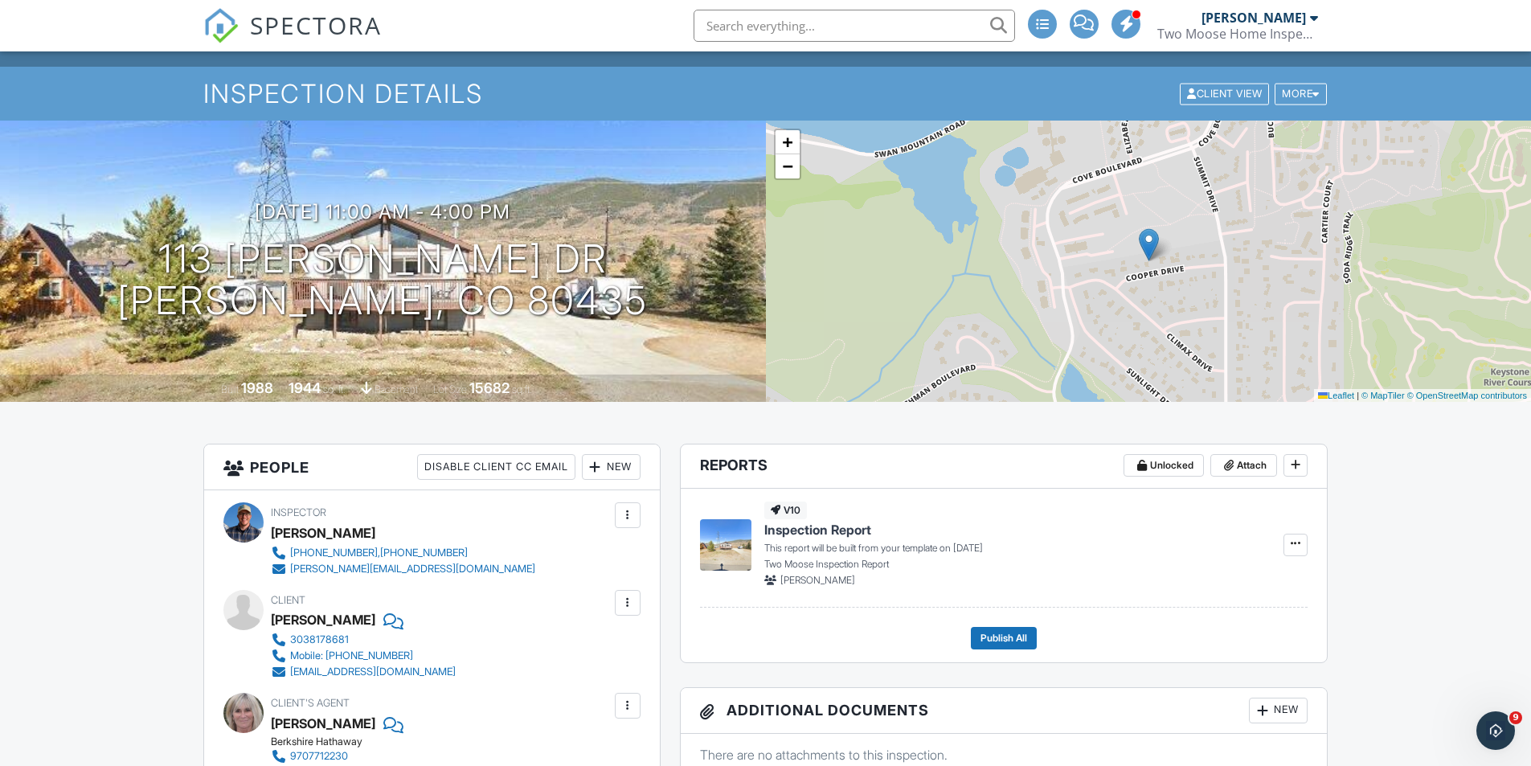
scroll to position [0, 0]
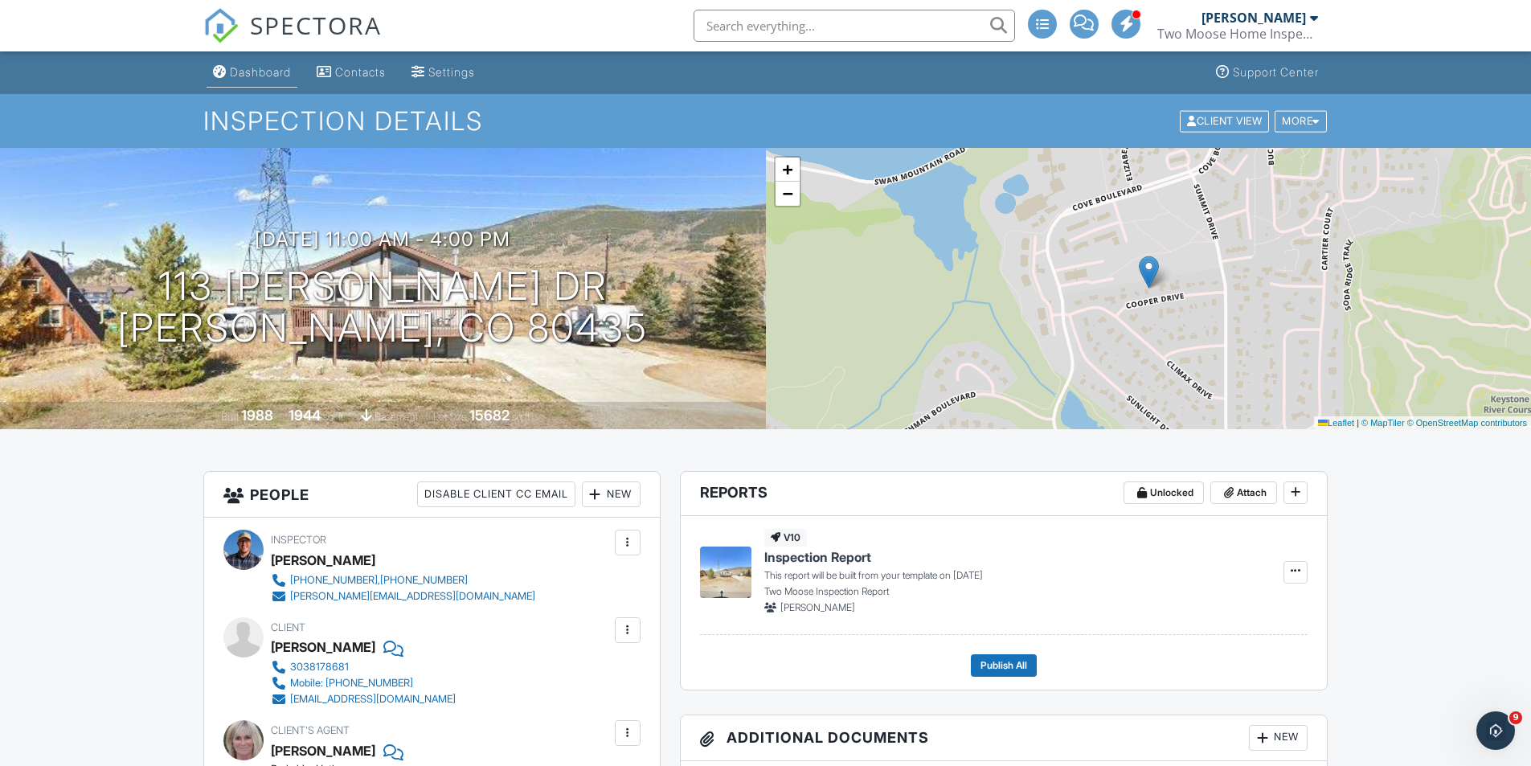
click at [287, 76] on div "Dashboard" at bounding box center [260, 72] width 61 height 14
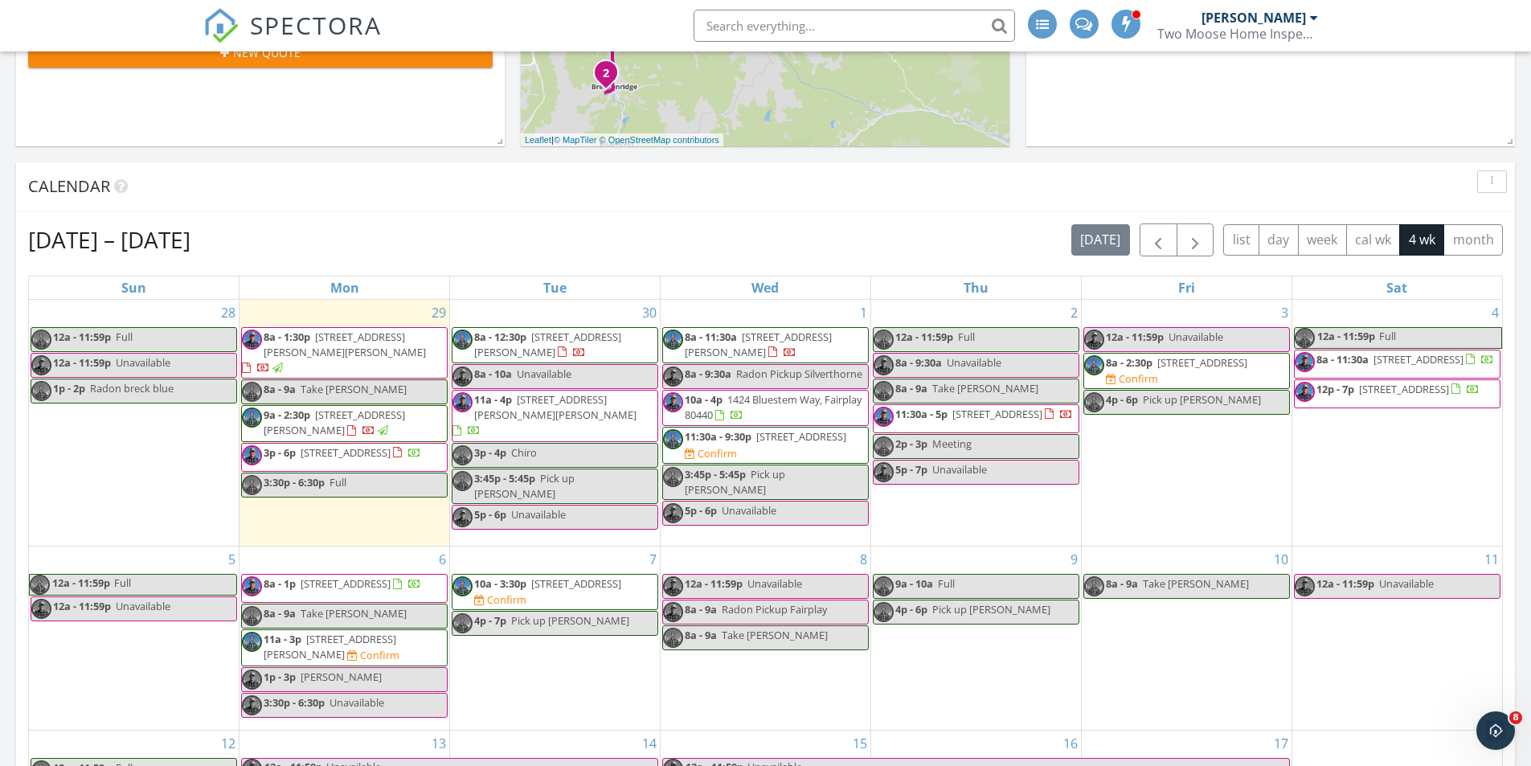
scroll to position [482, 0]
